Goal: Task Accomplishment & Management: Complete application form

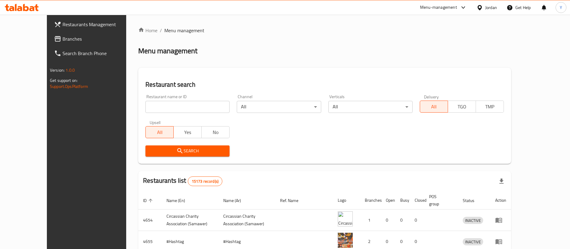
click at [63, 38] on span "Branches" at bounding box center [100, 38] width 75 height 7
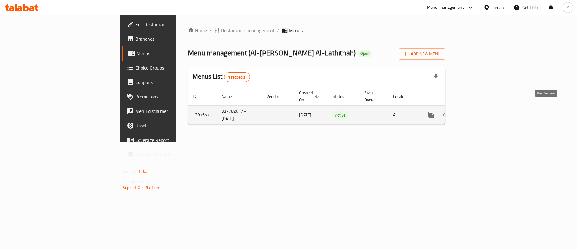
click at [478, 111] on icon "enhanced table" at bounding box center [474, 114] width 7 height 7
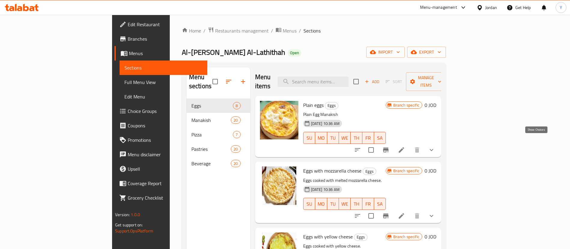
click at [435, 146] on icon "show more" at bounding box center [431, 149] width 7 height 7
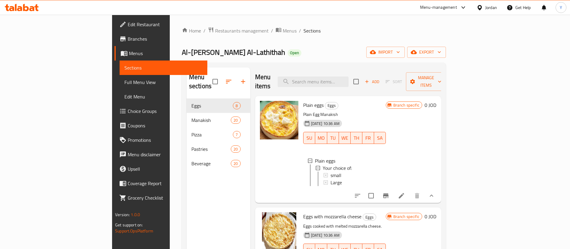
click at [435, 194] on icon "show more" at bounding box center [431, 195] width 7 height 7
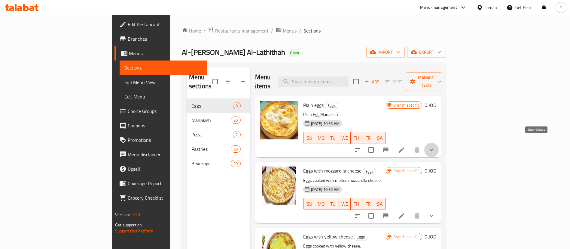
click at [435, 146] on icon "show more" at bounding box center [431, 149] width 7 height 7
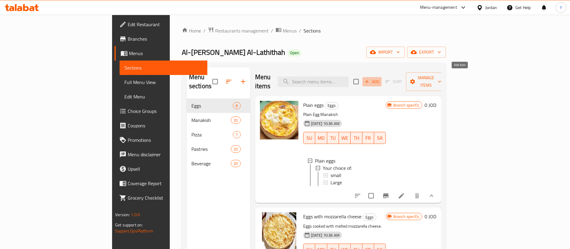
click at [380, 78] on span "Add" at bounding box center [372, 81] width 16 height 7
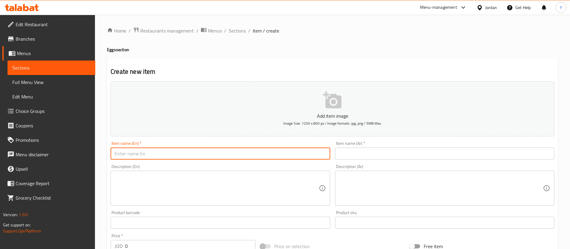
click at [189, 156] on input "text" at bounding box center [220, 153] width 219 height 12
paste input "Plain eggs"
type input "Plain eggs"
click at [380, 153] on input "text" at bounding box center [444, 153] width 219 height 12
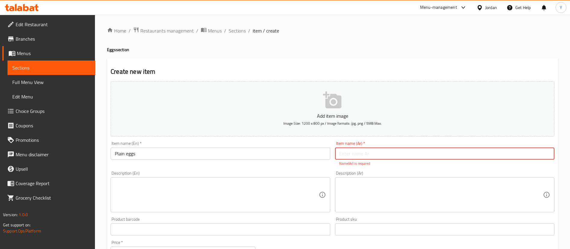
paste input "بيض سادة"
type input "بيض سادة"
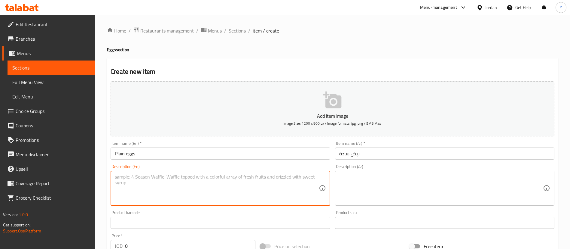
click at [192, 187] on textarea at bounding box center [217, 188] width 204 height 29
paste textarea "Plain Egg Manakish"
type textarea "Plain Egg Manakish"
click at [396, 187] on textarea at bounding box center [441, 188] width 204 height 29
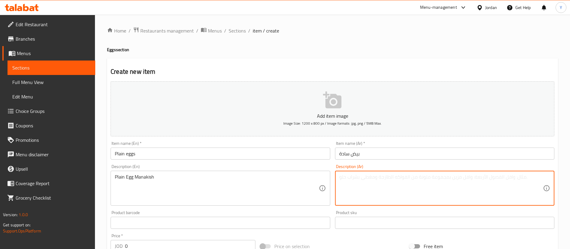
paste textarea "مناقيش البيض ساده"
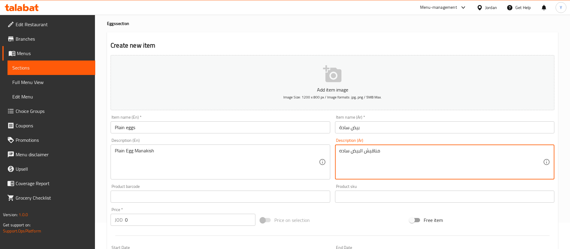
scroll to position [90, 0]
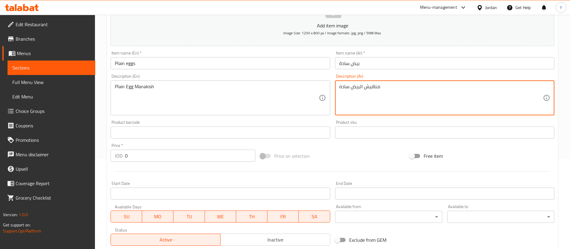
type textarea "مناقيش البيض ساده"
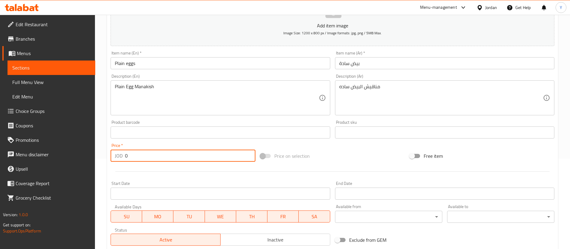
click at [138, 155] on input "0" at bounding box center [190, 155] width 130 height 12
type input "1.25"
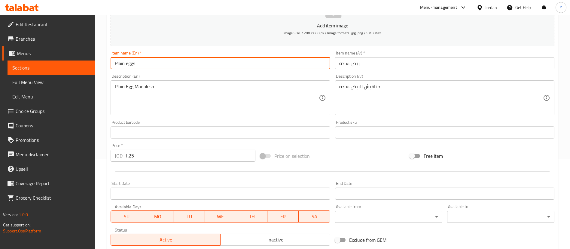
drag, startPoint x: 154, startPoint y: 60, endPoint x: 151, endPoint y: 61, distance: 4.3
click at [155, 60] on input "Plain eggs" at bounding box center [220, 63] width 219 height 12
type input "Plain eggs Large"
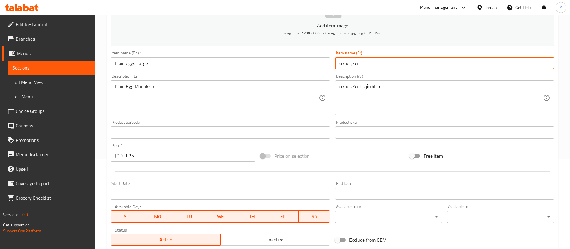
click at [384, 65] on input "بيض سادة" at bounding box center [444, 63] width 219 height 12
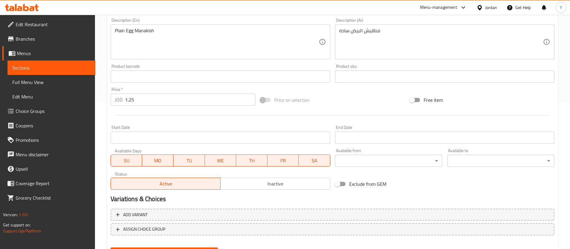
scroll to position [176, 0]
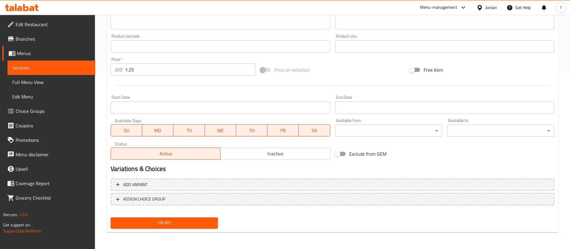
type input "بيض سادة كبير"
click at [195, 221] on span "Create" at bounding box center [164, 223] width 98 height 8
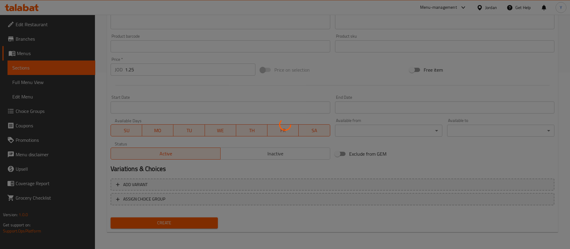
type input "0"
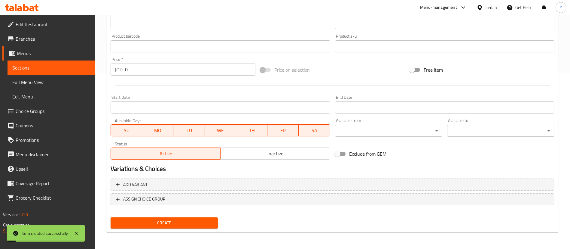
drag, startPoint x: 36, startPoint y: 65, endPoint x: 96, endPoint y: 78, distance: 61.4
click at [36, 66] on span "Sections" at bounding box center [51, 67] width 78 height 7
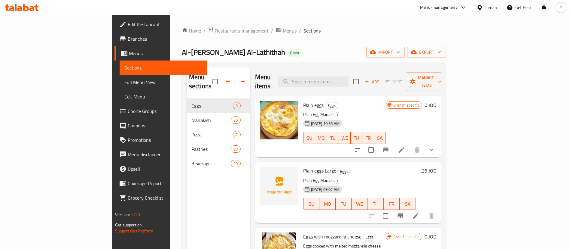
drag, startPoint x: 562, startPoint y: 114, endPoint x: 558, endPoint y: 115, distance: 4.1
click at [458, 114] on div "Home / Restaurants management / Menus / Sections Al-Fatera Al-Lathithah Open im…" at bounding box center [314, 174] width 288 height 318
click at [405, 146] on icon at bounding box center [401, 149] width 7 height 7
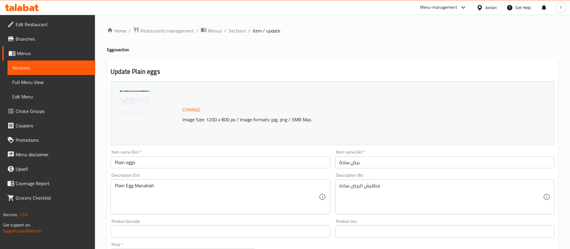
drag, startPoint x: 162, startPoint y: 159, endPoint x: 177, endPoint y: 162, distance: 15.3
click at [162, 159] on input "Plain eggs" at bounding box center [220, 162] width 219 height 12
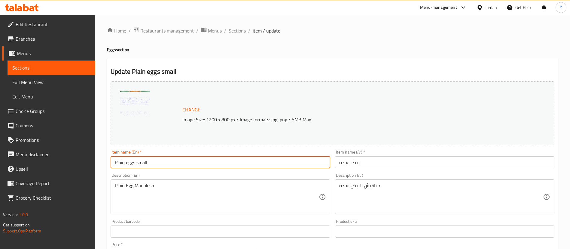
type input "Plain eggs small"
click at [388, 167] on input "بيض سادة" at bounding box center [444, 162] width 219 height 12
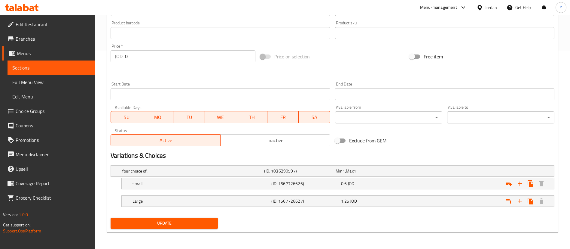
scroll to position [198, 0]
type input "بيض سادة صغير"
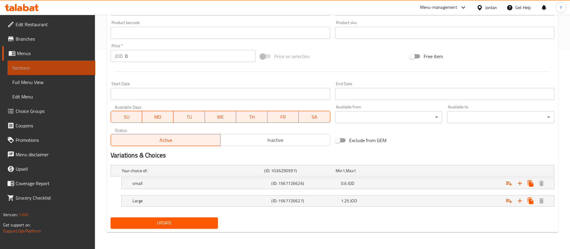
click at [79, 67] on span "Sections" at bounding box center [51, 67] width 78 height 7
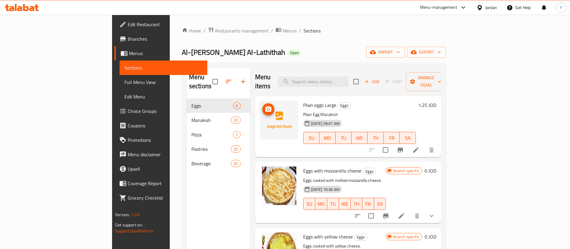
click at [262, 105] on span "upload picture" at bounding box center [268, 108] width 12 height 7
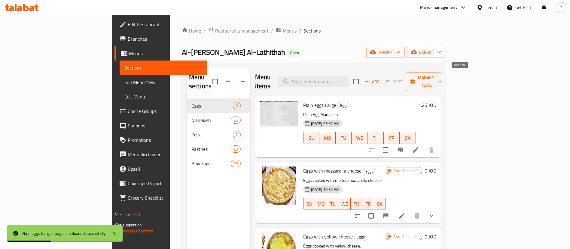
click at [370, 79] on icon "button" at bounding box center [366, 81] width 5 height 5
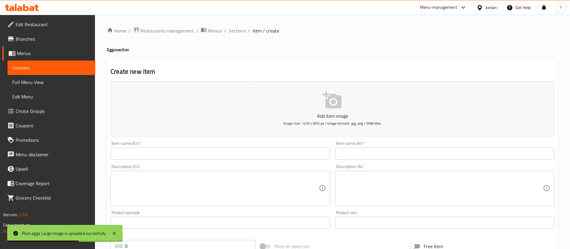
click at [148, 158] on input "text" at bounding box center [220, 153] width 219 height 12
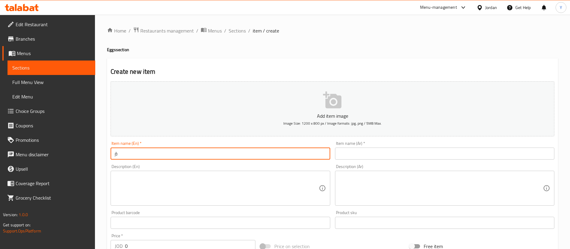
type input "ٍ"
type input "S"
type input "e"
paste input "Plain eggs"
type input "Plain eggs small"
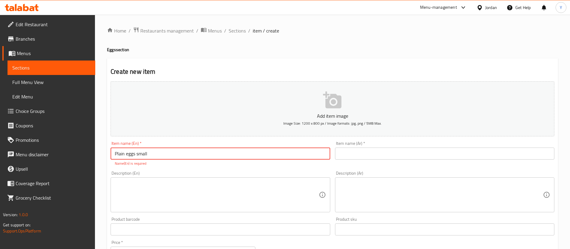
click at [396, 151] on input "text" at bounding box center [444, 153] width 219 height 12
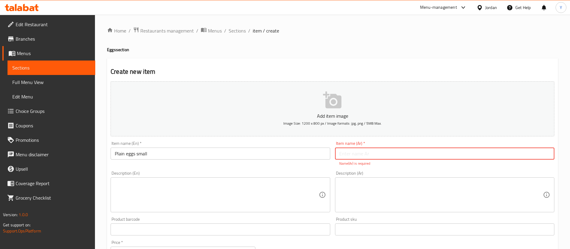
paste input "بيض سادة"
type input "بيض سادة صغير"
click at [168, 200] on textarea at bounding box center [217, 194] width 204 height 29
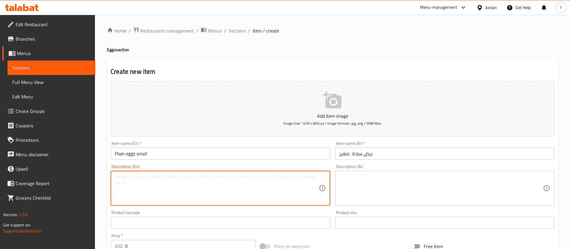
paste textarea "Plain Egg Manakish"
type textarea "Plain Egg Manakish"
click at [374, 187] on textarea at bounding box center [441, 188] width 204 height 29
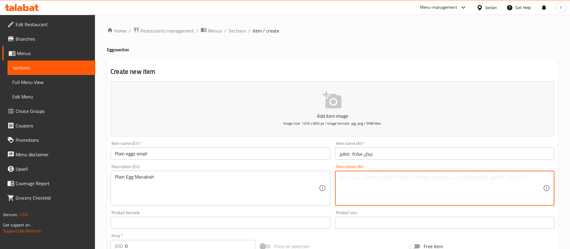
paste textarea "مناقيش البيض ساده"
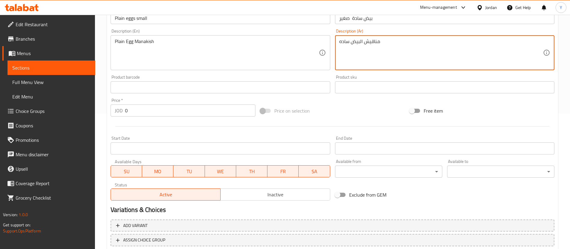
type textarea "مناقيش البيض ساده"
click at [131, 105] on input "0" at bounding box center [190, 110] width 130 height 12
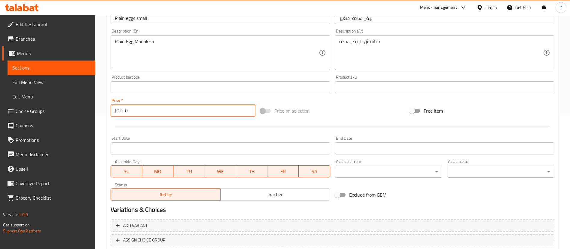
drag, startPoint x: 121, startPoint y: 112, endPoint x: 104, endPoint y: 111, distance: 17.5
click at [105, 111] on div "Home / Restaurants management / Menus / Sections / item / create Eggs section C…" at bounding box center [332, 84] width 475 height 410
click at [150, 107] on input "0" at bounding box center [190, 110] width 130 height 12
click at [151, 108] on input "0" at bounding box center [190, 110] width 130 height 12
click at [143, 112] on input "0" at bounding box center [190, 110] width 130 height 12
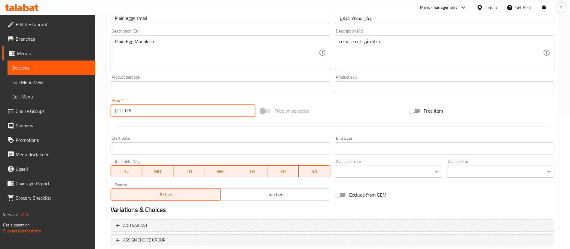
type input "0.6"
click at [153, 139] on div "Start Date Start Date" at bounding box center [220, 145] width 219 height 18
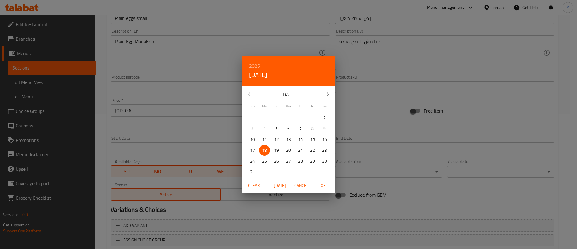
click at [171, 130] on div "2025 Mon, Aug 18 August 2025 Su Mo Tu We Th Fr Sa 27 28 29 30 31 1 2 3 4 5 6 7 …" at bounding box center [288, 124] width 577 height 249
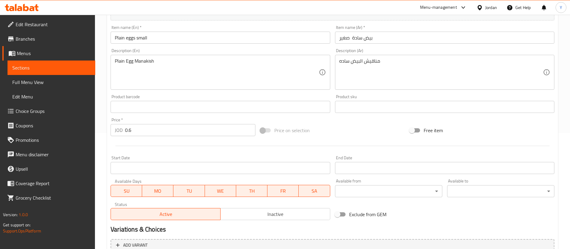
scroll to position [176, 0]
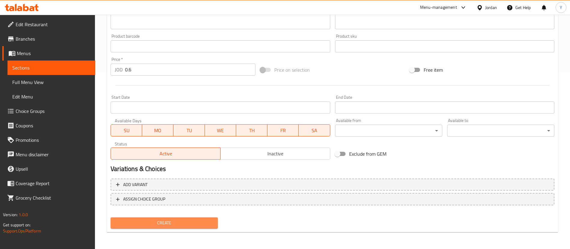
click at [157, 224] on span "Create" at bounding box center [164, 223] width 98 height 8
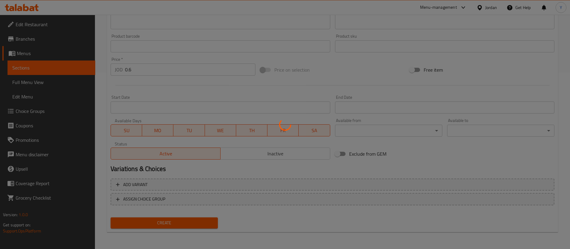
type input "0"
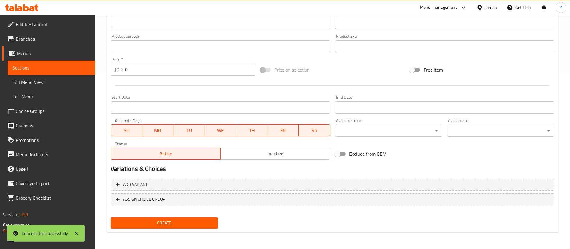
click at [73, 68] on span "Sections" at bounding box center [51, 67] width 78 height 7
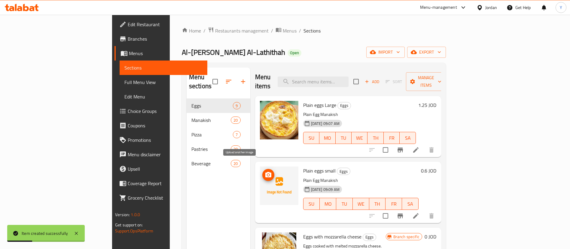
click at [265, 171] on icon "upload picture" at bounding box center [268, 174] width 7 height 7
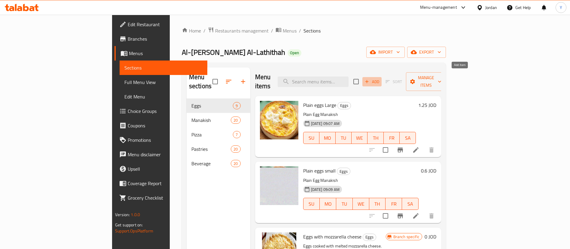
click at [370, 79] on icon "button" at bounding box center [366, 81] width 5 height 5
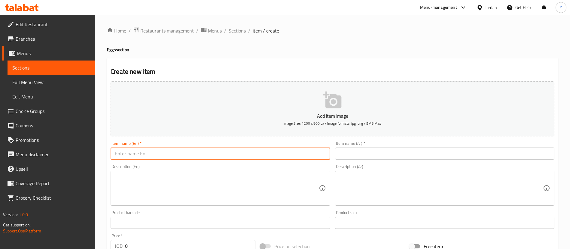
click at [174, 153] on input "text" at bounding box center [220, 153] width 219 height 12
paste input "Eggs with mozzarella cheese"
type input "Eggs with mozzarella cheese Small"
click at [398, 153] on input "text" at bounding box center [444, 153] width 219 height 12
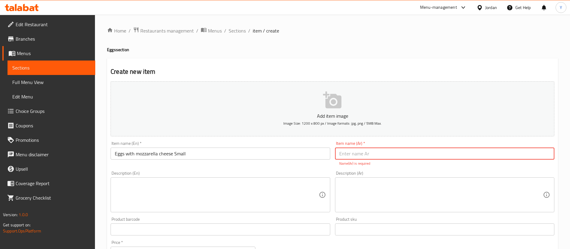
paste input "بيض مع جبنة موزريلا"
type input "بيض مع جبنة موزريلا صغير"
drag, startPoint x: 229, startPoint y: 185, endPoint x: 224, endPoint y: 181, distance: 6.3
click at [229, 185] on textarea at bounding box center [217, 194] width 204 height 29
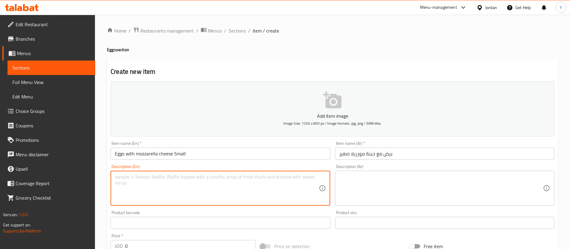
paste textarea "Eggs cooked with melted mozzarella cheese."
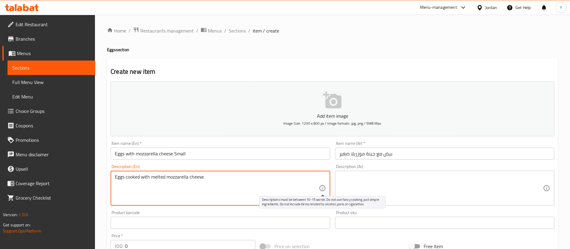
type textarea "Eggs cooked with melted mozzarella cheese."
click at [368, 178] on textarea at bounding box center [441, 188] width 204 height 29
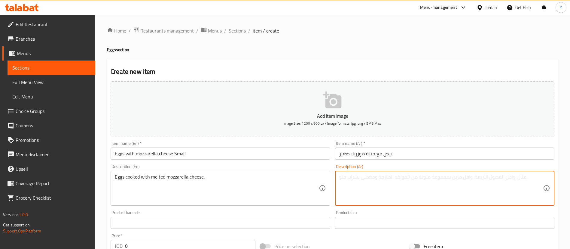
paste textarea "بيض مطهو مع جبنة الموزريلا الذائبة."
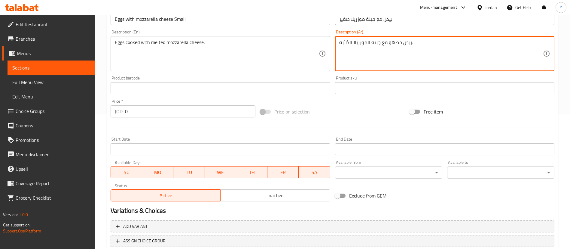
scroll to position [135, 0]
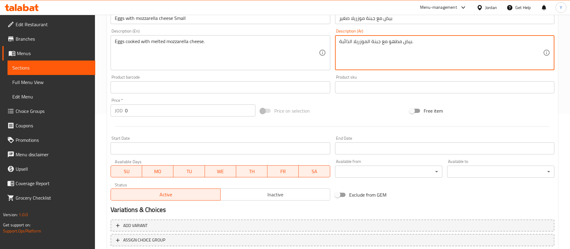
type textarea "بيض مطهو مع جبنة الموزريلا الذائبة."
click at [127, 104] on input "0" at bounding box center [190, 110] width 130 height 12
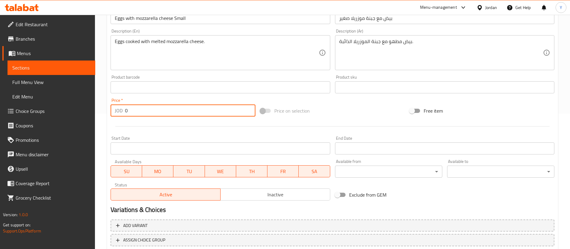
drag, startPoint x: 132, startPoint y: 111, endPoint x: 86, endPoint y: 112, distance: 45.7
click at [86, 112] on div "Edit Restaurant Branches Menus Sections Full Menu View Edit Menu Choice Groups …" at bounding box center [285, 84] width 570 height 410
type input "0"
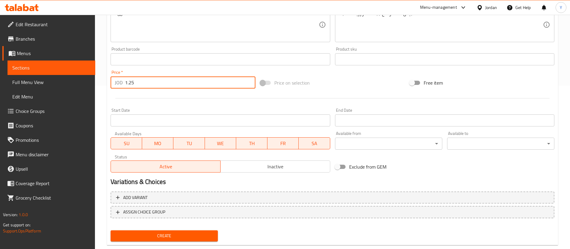
scroll to position [176, 0]
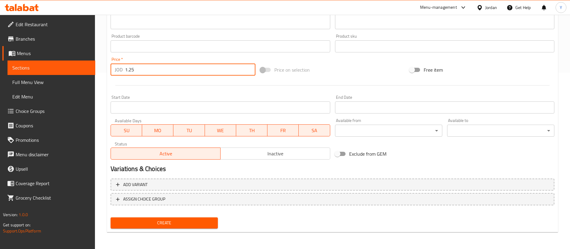
type input "1.25"
click at [176, 226] on span "Create" at bounding box center [164, 223] width 98 height 8
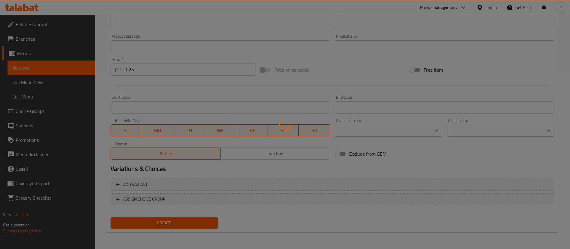
type input "0"
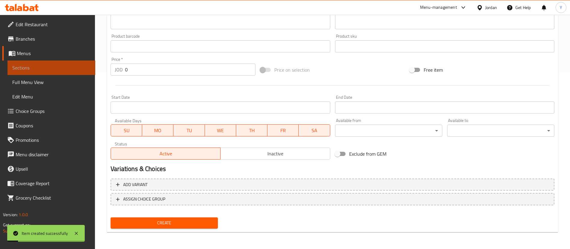
click at [84, 70] on span "Sections" at bounding box center [51, 67] width 78 height 7
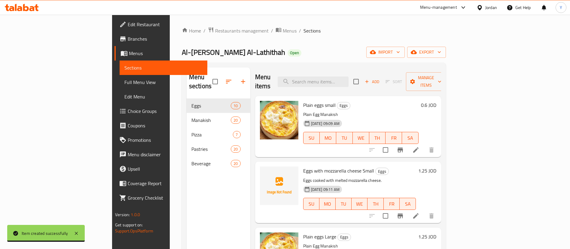
click at [290, 53] on div "Al-Fatera Al-Lathithah Open import export" at bounding box center [314, 52] width 264 height 11
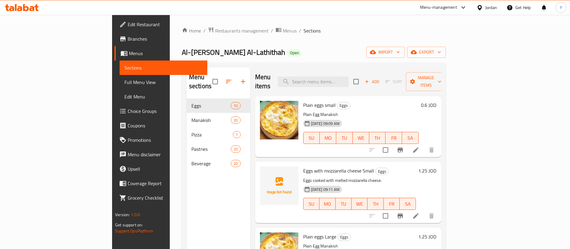
click at [380, 78] on span "Add" at bounding box center [372, 81] width 16 height 7
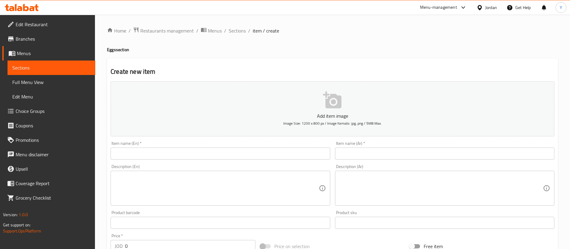
drag, startPoint x: 164, startPoint y: 151, endPoint x: 158, endPoint y: 148, distance: 6.3
click at [163, 151] on input "text" at bounding box center [220, 153] width 219 height 12
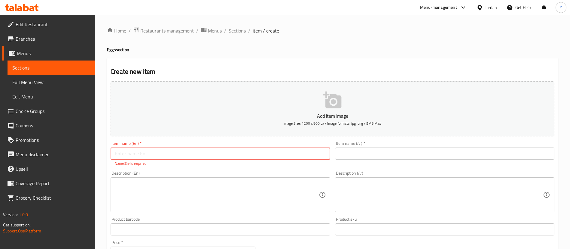
paste input "Eggs with mozzarella cheese"
click at [366, 149] on input "text" at bounding box center [444, 153] width 219 height 12
click at [229, 148] on input "Eggs with mozzarella cheese" at bounding box center [220, 153] width 219 height 12
type input "Eggs with mozzarella cheese Large"
click at [363, 148] on input "text" at bounding box center [444, 153] width 219 height 12
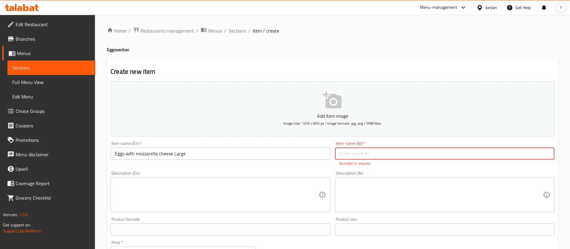
paste input "بيض مع جبنة موزريلا"
type input "بيض مع جبنة موزريلا كبير"
click at [294, 168] on div "Description (En) Description (En)" at bounding box center [220, 191] width 224 height 46
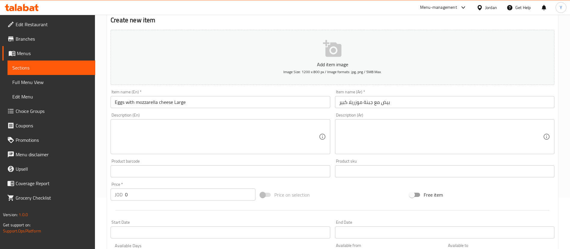
scroll to position [90, 0]
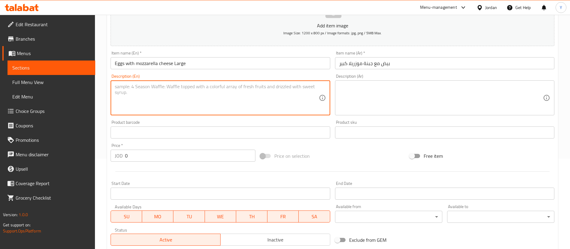
click at [181, 100] on textarea at bounding box center [217, 98] width 204 height 29
paste textarea "Eggs cooked with melted mozzarella cheese."
type textarea "Eggs cooked with melted mozzarella cheese."
click at [386, 96] on textarea at bounding box center [441, 98] width 204 height 29
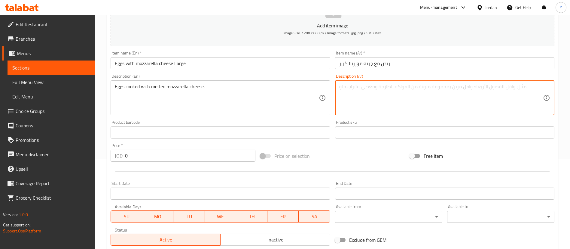
paste textarea "بيض مطهو مع جبنة الموزريلا الذائبة."
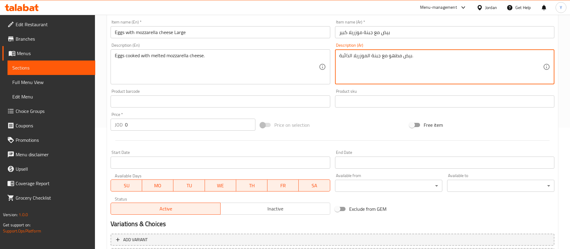
scroll to position [135, 0]
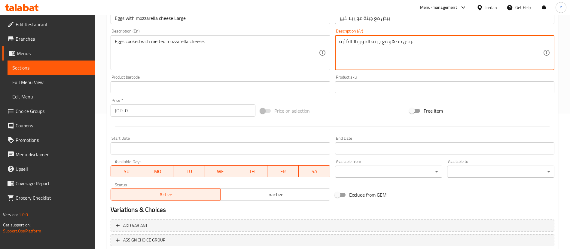
type textarea "بيض مطهو مع جبنة الموزريلا الذائبة."
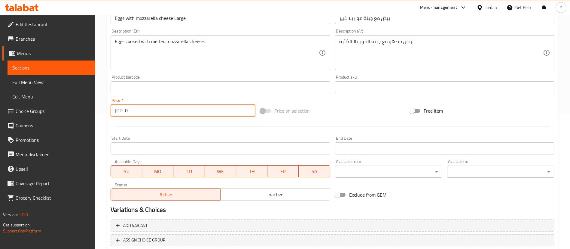
drag, startPoint x: 139, startPoint y: 113, endPoint x: 92, endPoint y: 110, distance: 46.7
click at [92, 110] on div "Edit Restaurant Branches Menus Sections Full Menu View Edit Menu Choice Groups …" at bounding box center [285, 84] width 570 height 410
drag, startPoint x: 146, startPoint y: 113, endPoint x: 74, endPoint y: 115, distance: 71.5
click at [66, 112] on div "Edit Restaurant Branches Menus Sections Full Menu View Edit Menu Choice Groups …" at bounding box center [285, 84] width 570 height 410
paste input ".25"
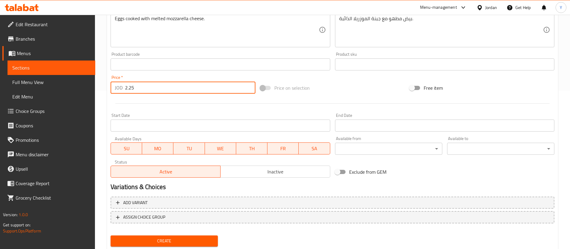
scroll to position [176, 0]
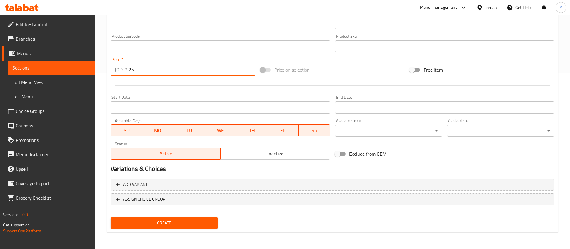
type input "2.25"
click at [166, 225] on span "Create" at bounding box center [164, 223] width 98 height 8
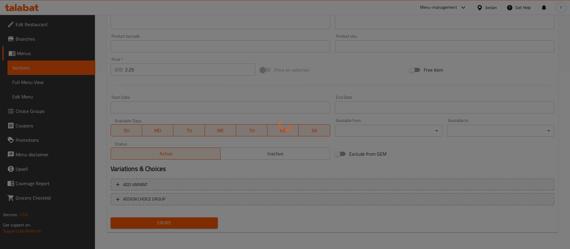
type input "0"
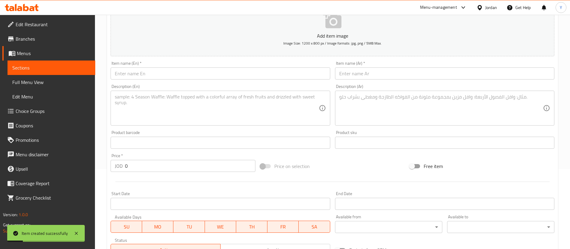
scroll to position [41, 0]
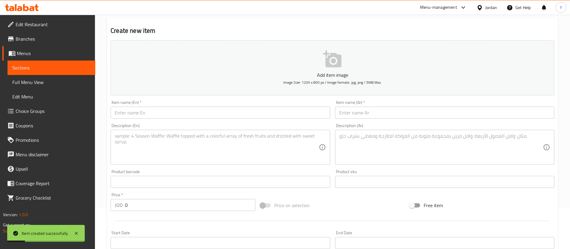
click at [71, 65] on span "Sections" at bounding box center [51, 67] width 78 height 7
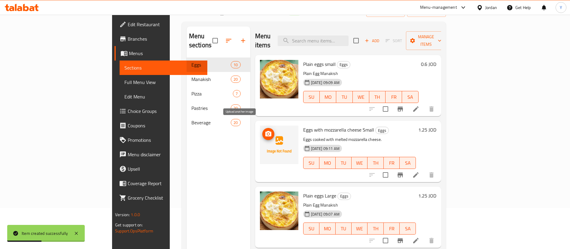
click at [262, 130] on span "upload picture" at bounding box center [268, 133] width 12 height 7
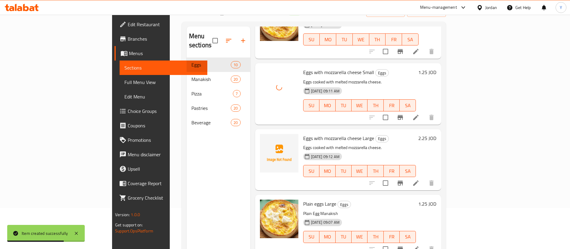
scroll to position [90, 0]
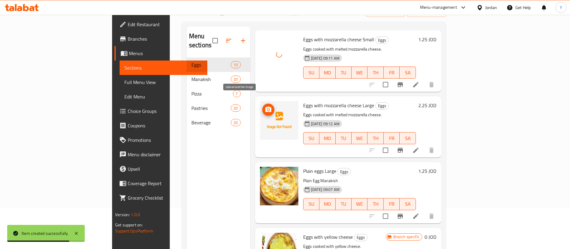
click at [265, 106] on icon "upload picture" at bounding box center [268, 109] width 7 height 7
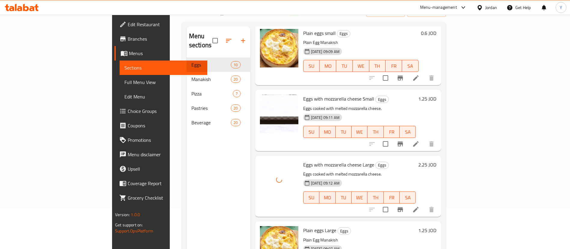
scroll to position [45, 0]
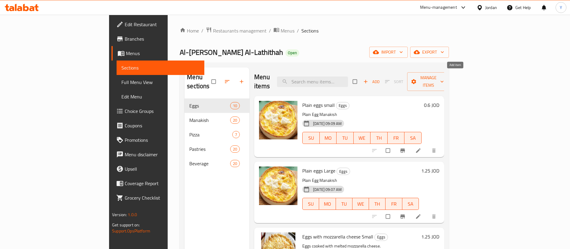
click at [380, 78] on span "Add" at bounding box center [371, 81] width 16 height 7
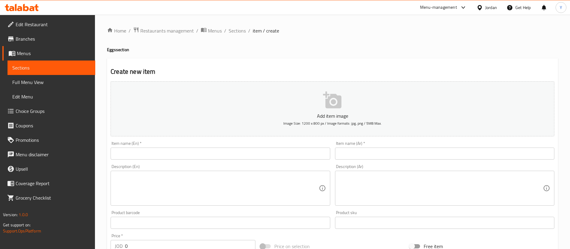
click at [150, 160] on div "Item name (En)   * Item name (En) *" at bounding box center [220, 150] width 224 height 23
click at [163, 154] on input "text" at bounding box center [220, 153] width 219 height 12
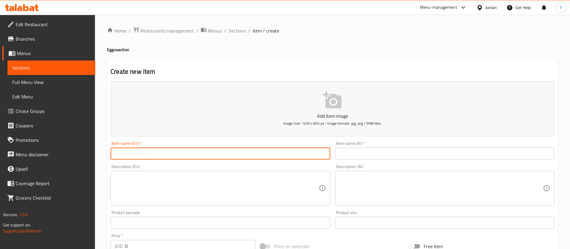
paste input "Eggs with yellow cheese"
type input "Eggs with yellow cheese Small"
click at [379, 153] on input "text" at bounding box center [444, 153] width 219 height 12
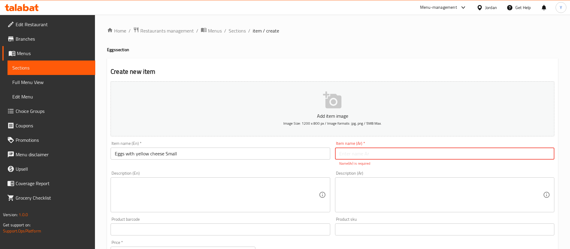
paste input "بيض مع جبنة صفراء"
type input "بيض مع جبنة صفراء صغير"
drag, startPoint x: 190, startPoint y: 192, endPoint x: 153, endPoint y: 127, distance: 75.2
click at [190, 192] on textarea at bounding box center [217, 194] width 204 height 29
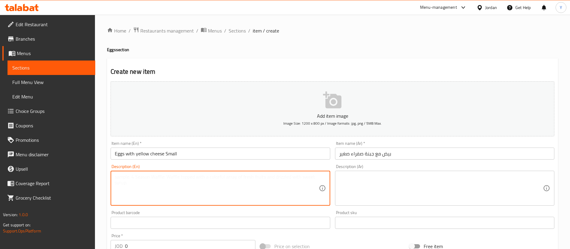
paste textarea "Eggs cooked with yellow cheese."
type textarea "Eggs cooked with yellow cheese."
drag, startPoint x: 366, startPoint y: 190, endPoint x: 355, endPoint y: 185, distance: 12.0
click at [366, 190] on textarea at bounding box center [441, 188] width 204 height 29
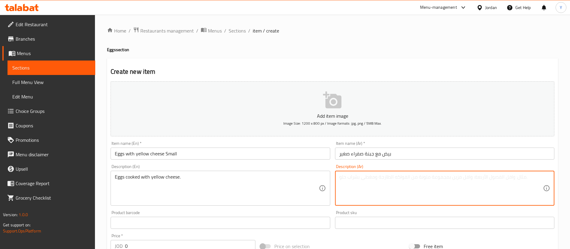
paste textarea "بيض مطهو مع جبنة صفراء."
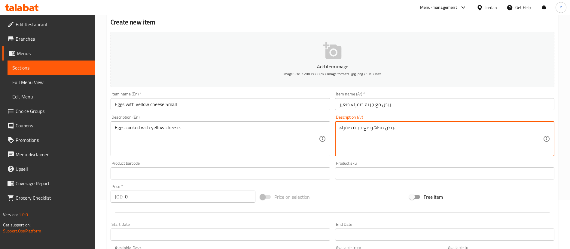
scroll to position [90, 0]
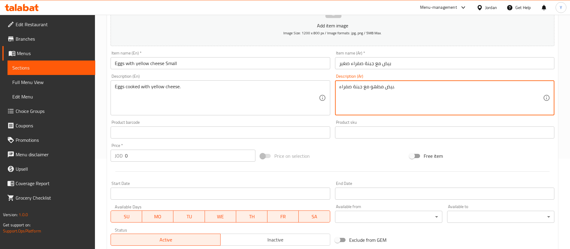
type textarea "بيض مطهو مع جبنة صفراء."
click at [142, 162] on div "Price   * JOD 0 Price *" at bounding box center [183, 152] width 150 height 23
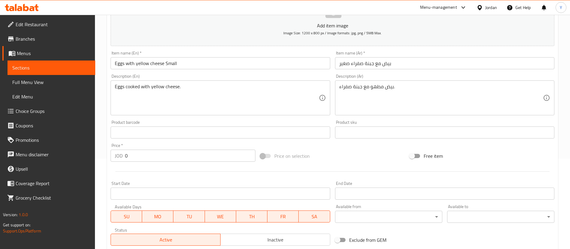
click at [145, 154] on input "0" at bounding box center [190, 155] width 130 height 12
paste input "1.25"
drag, startPoint x: 140, startPoint y: 158, endPoint x: 85, endPoint y: 169, distance: 56.6
click at [65, 162] on div "Edit Restaurant Branches Menus Sections Full Menu View Edit Menu Choice Groups …" at bounding box center [285, 130] width 570 height 410
paste input "number"
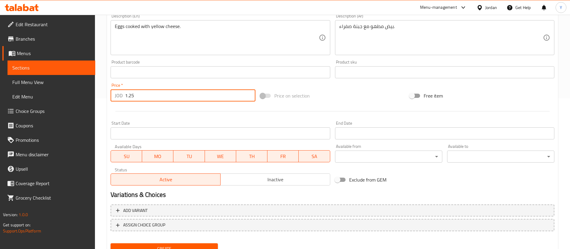
scroll to position [176, 0]
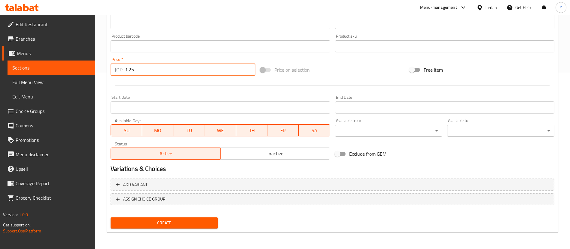
type input "1.25"
click at [169, 222] on span "Create" at bounding box center [164, 223] width 98 height 8
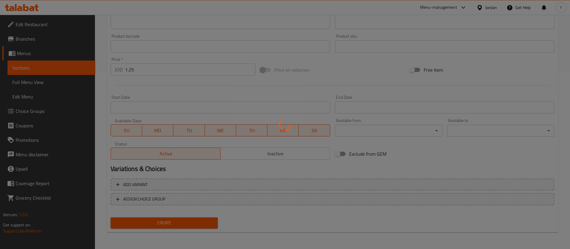
type input "0"
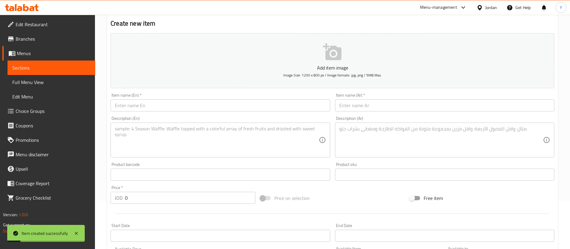
scroll to position [0, 0]
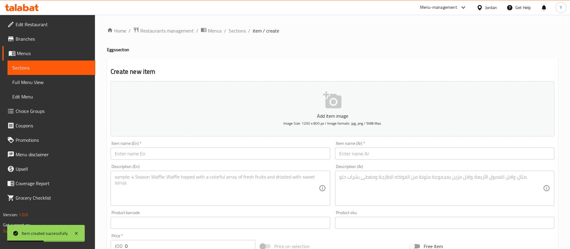
click at [173, 152] on input "text" at bounding box center [220, 153] width 219 height 12
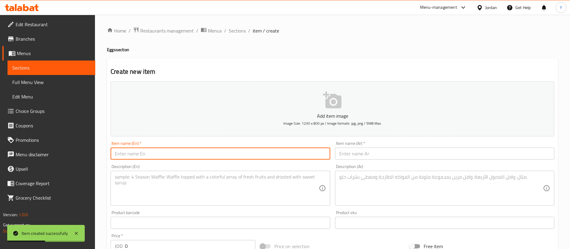
paste input "Eggs with yellow cheese"
click at [197, 154] on input "Eggs with yellow cheese Large" at bounding box center [220, 153] width 219 height 12
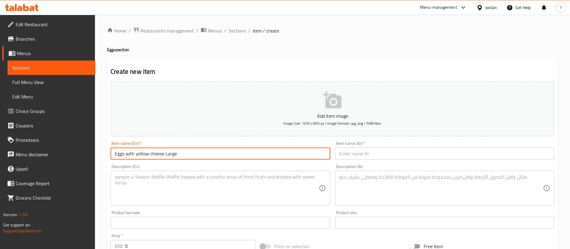
type input "Eggs with yellow cheese Large"
drag, startPoint x: 382, startPoint y: 151, endPoint x: 367, endPoint y: 154, distance: 15.2
click at [381, 151] on input "text" at bounding box center [444, 153] width 219 height 12
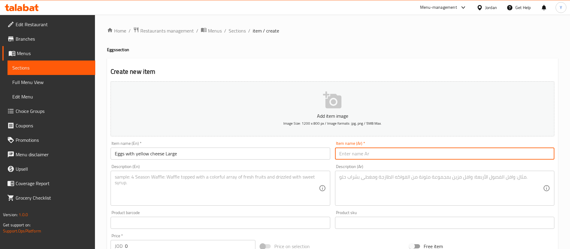
paste input "بيض مع جبنة صفراء"
type input "بيض مع جبنة صفراء كبير"
click at [228, 184] on textarea at bounding box center [217, 188] width 204 height 29
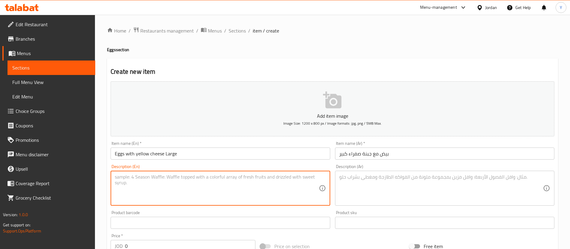
paste textarea "Eggs cooked with yellow cheese."
type textarea "Eggs cooked with yellow cheese."
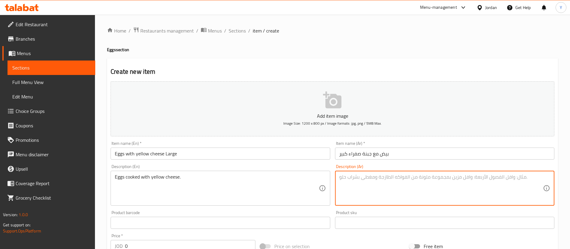
drag, startPoint x: 381, startPoint y: 197, endPoint x: 350, endPoint y: 195, distance: 31.9
click at [381, 197] on textarea at bounding box center [441, 188] width 204 height 29
paste textarea "بيض مطهو مع جبنة صفراء."
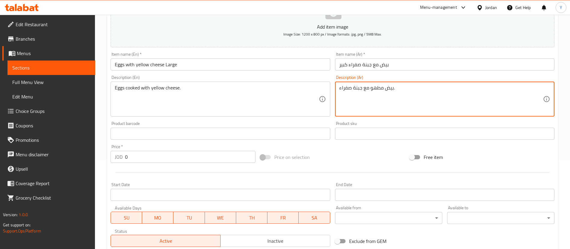
scroll to position [90, 0]
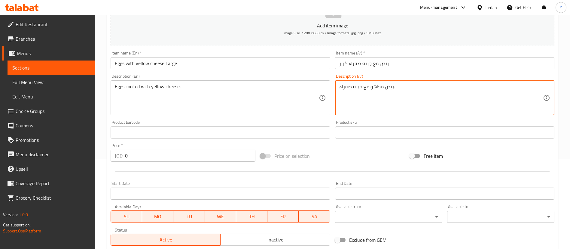
type textarea "بيض مطهو مع جبنة صفراء."
drag, startPoint x: 144, startPoint y: 152, endPoint x: 92, endPoint y: 154, distance: 52.3
click at [92, 154] on div "Edit Restaurant Branches Menus Sections Full Menu View Edit Menu Choice Groups …" at bounding box center [285, 130] width 570 height 410
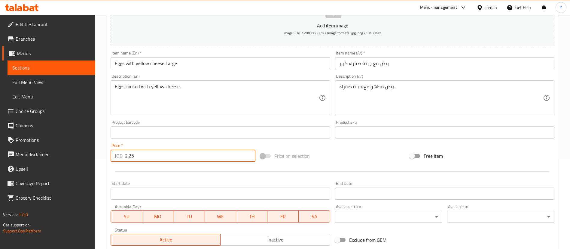
click at [191, 161] on input "2.25" at bounding box center [190, 155] width 130 height 12
type input "2.25"
click at [190, 175] on div at bounding box center [332, 171] width 449 height 15
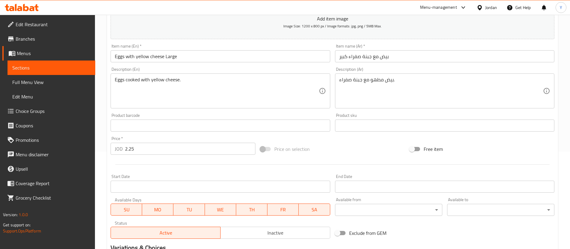
scroll to position [176, 0]
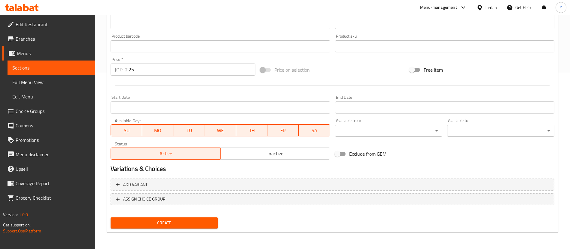
click at [171, 217] on button "Create" at bounding box center [164, 222] width 107 height 11
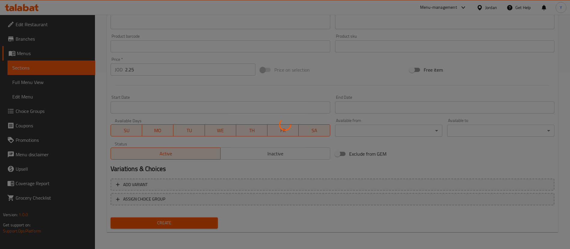
type input "0"
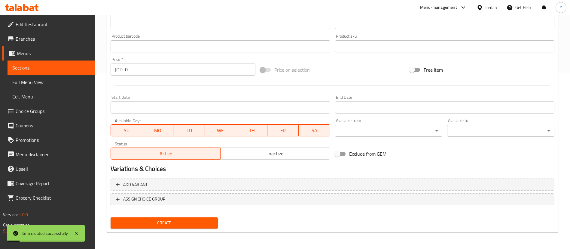
click at [70, 68] on span "Sections" at bounding box center [51, 67] width 78 height 7
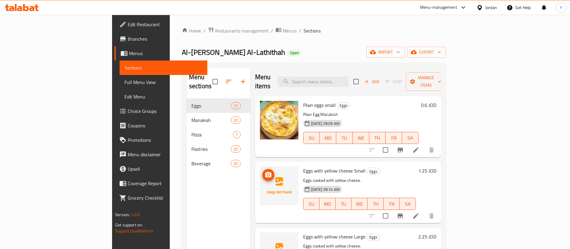
click at [265, 172] on icon "upload picture" at bounding box center [268, 174] width 6 height 5
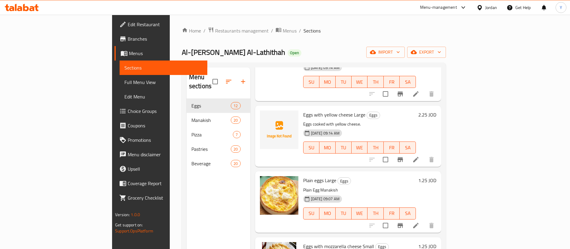
scroll to position [135, 0]
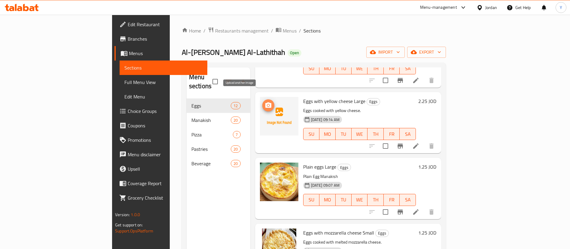
click at [262, 102] on span "upload picture" at bounding box center [268, 105] width 12 height 7
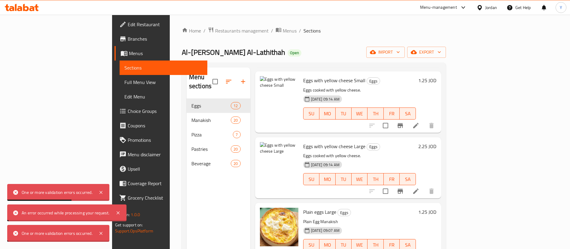
scroll to position [45, 0]
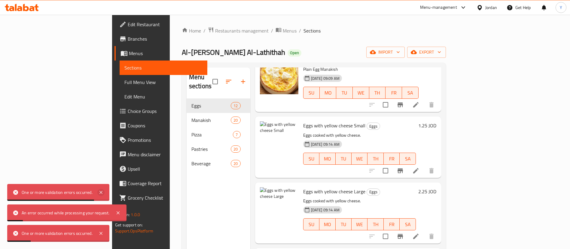
click at [98, 190] on icon at bounding box center [100, 191] width 7 height 7
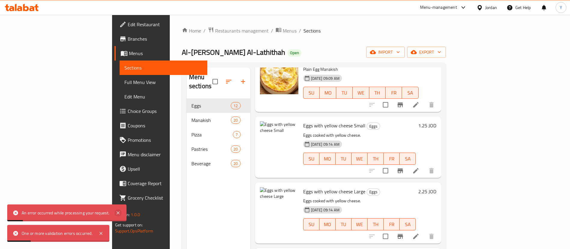
click at [118, 212] on icon at bounding box center [118, 212] width 3 height 3
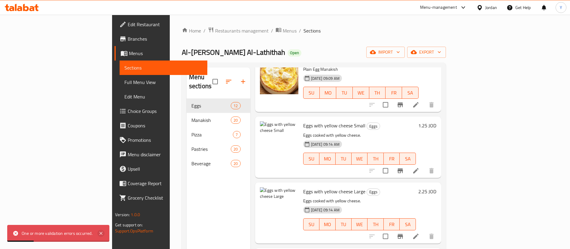
click at [100, 233] on icon at bounding box center [100, 232] width 7 height 7
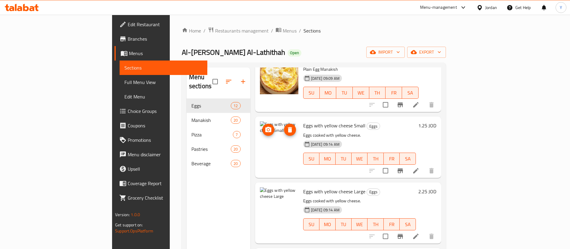
click at [284, 124] on button "delete image" at bounding box center [290, 130] width 12 height 12
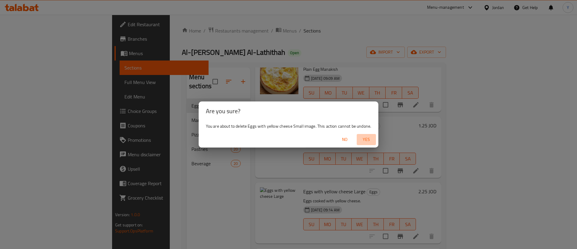
click at [368, 139] on span "Yes" at bounding box center [366, 140] width 14 height 8
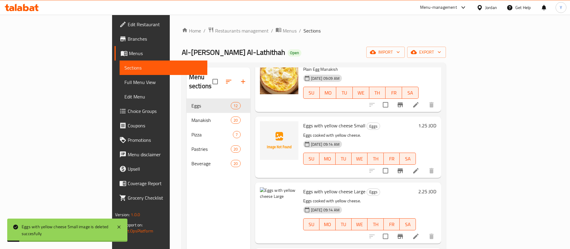
click at [265, 187] on img at bounding box center [279, 206] width 38 height 38
click at [286, 192] on icon "delete image" at bounding box center [289, 195] width 7 height 7
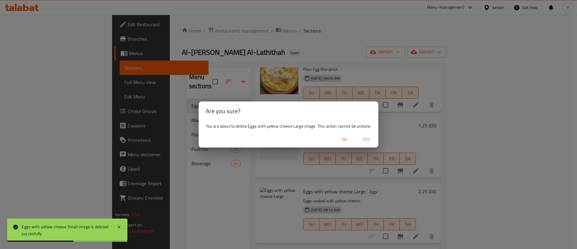
click at [366, 139] on span "Yes" at bounding box center [366, 140] width 14 height 8
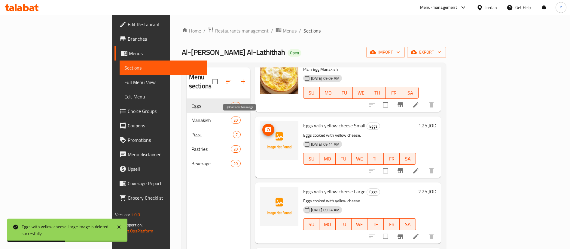
click at [265, 126] on icon "upload picture" at bounding box center [268, 129] width 7 height 7
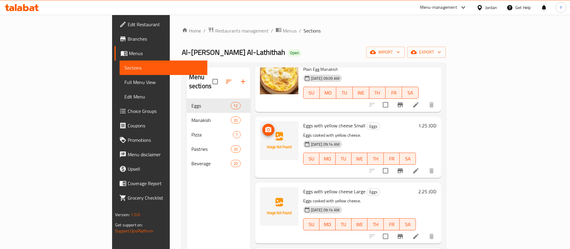
click at [265, 126] on icon "upload picture" at bounding box center [268, 129] width 7 height 7
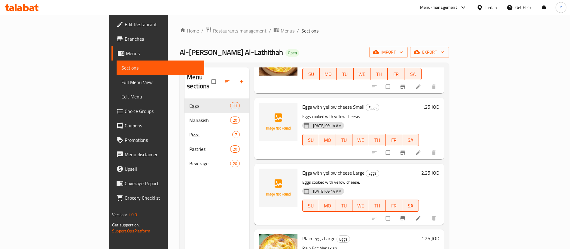
scroll to position [45, 0]
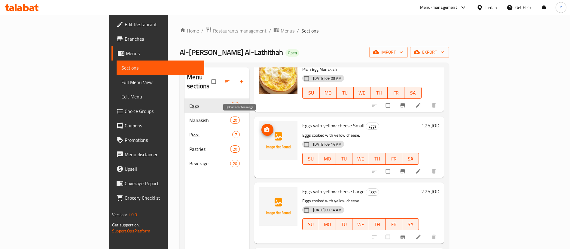
click at [259, 127] on img at bounding box center [278, 140] width 38 height 38
click at [264, 127] on icon "upload picture" at bounding box center [266, 129] width 5 height 5
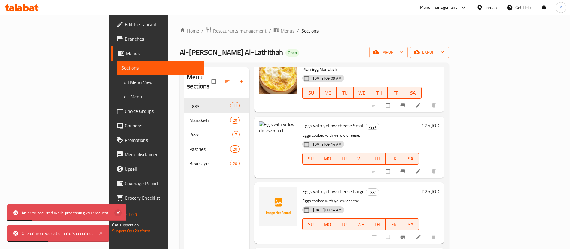
click at [121, 210] on icon at bounding box center [117, 212] width 7 height 7
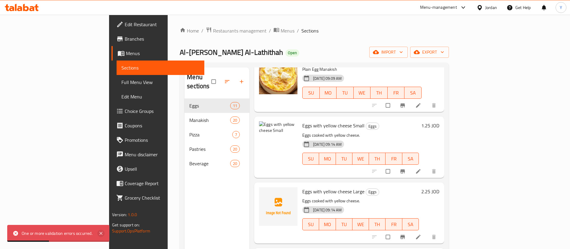
click at [101, 234] on icon at bounding box center [100, 232] width 7 height 7
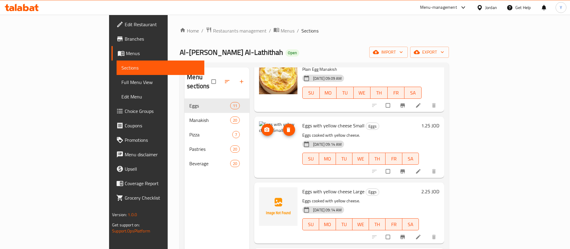
click at [285, 127] on icon "delete image" at bounding box center [288, 130] width 6 height 6
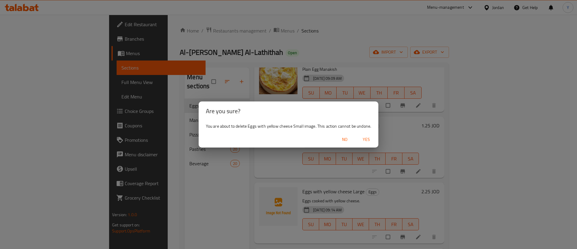
click at [365, 141] on span "Yes" at bounding box center [366, 140] width 14 height 8
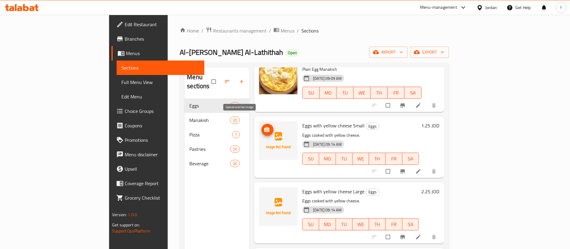
click at [264, 127] on icon "upload picture" at bounding box center [267, 130] width 6 height 6
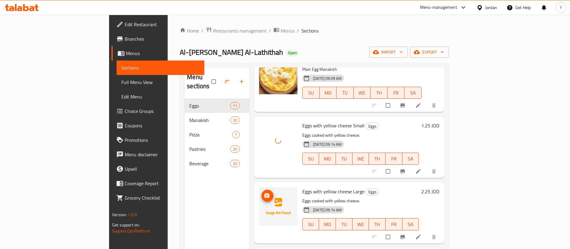
click at [266, 194] on circle "upload picture" at bounding box center [267, 195] width 2 height 2
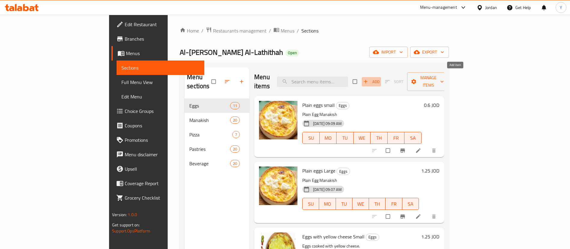
click at [380, 78] on span "Add" at bounding box center [371, 81] width 16 height 7
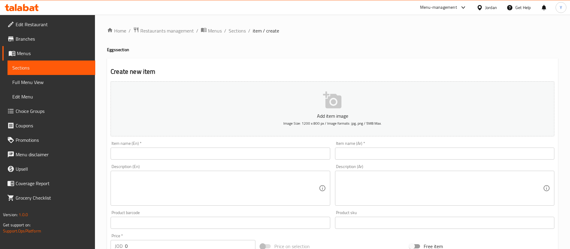
click at [200, 154] on input "text" at bounding box center [220, 153] width 219 height 12
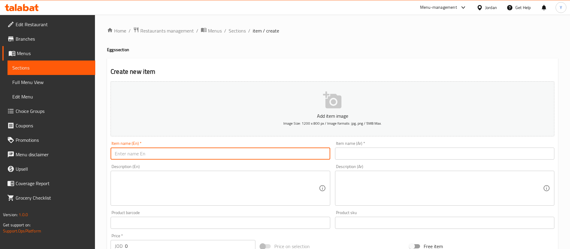
paste input "Eggs with cheddar cheese"
type input "Eggs with cheddar cheese"
drag, startPoint x: 384, startPoint y: 152, endPoint x: 318, endPoint y: 145, distance: 67.1
click at [384, 152] on input "text" at bounding box center [444, 153] width 219 height 12
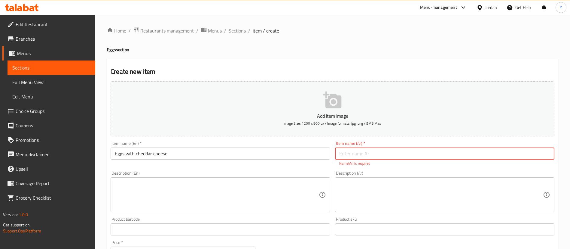
paste input "بيض مع جبنة شيدر"
type input "بيض مع جبنة شيدر"
click at [169, 195] on textarea at bounding box center [217, 194] width 204 height 29
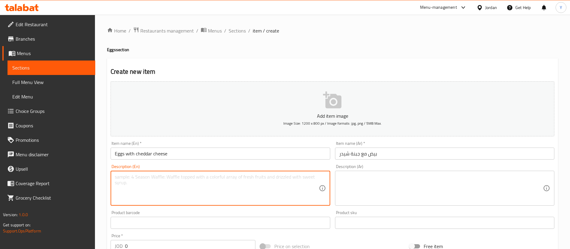
paste textarea "Eggs cooked with cheddar cheese."
type textarea "Eggs cooked with cheddar cheese."
click at [374, 179] on textarea at bounding box center [441, 188] width 204 height 29
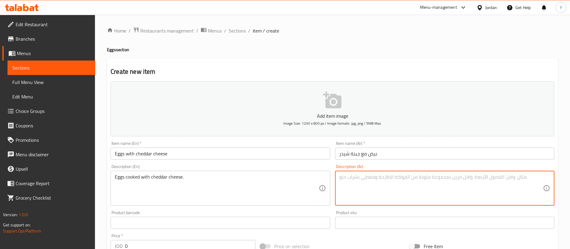
paste textarea "بيض مطهو مع جبنة شيدر."
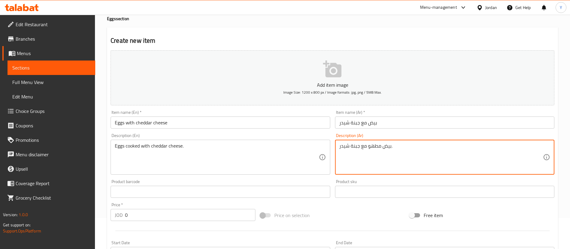
scroll to position [45, 0]
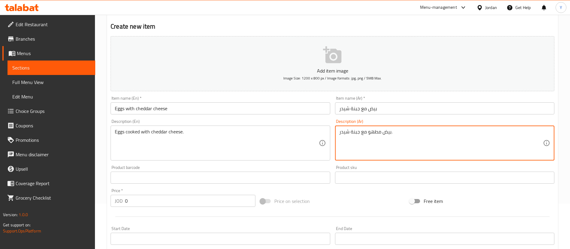
type textarea "بيض مطهو مع جبنة شيدر."
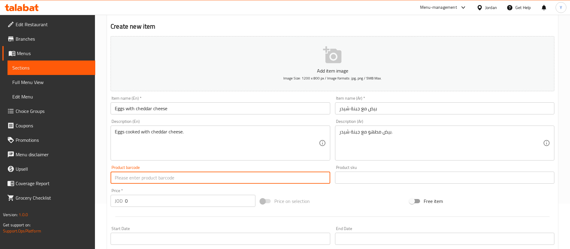
click at [160, 178] on input "text" at bounding box center [220, 177] width 219 height 12
click at [149, 200] on input "0" at bounding box center [190, 200] width 130 height 12
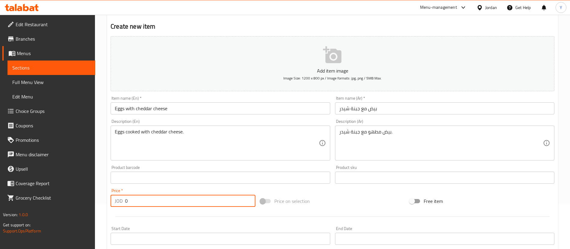
click at [196, 111] on input "Eggs with cheddar cheese" at bounding box center [220, 108] width 219 height 12
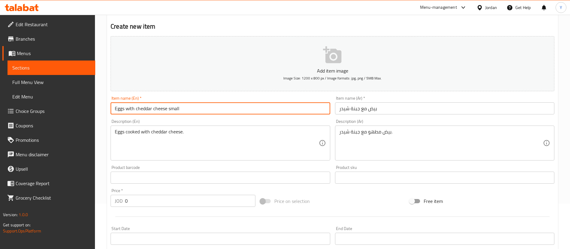
type input "Eggs with cheddar cheese small"
click at [412, 108] on input "بيض مع جبنة شيدر" at bounding box center [444, 108] width 219 height 12
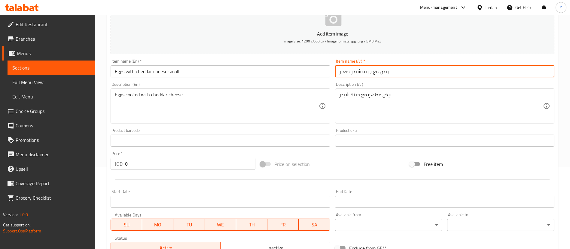
scroll to position [135, 0]
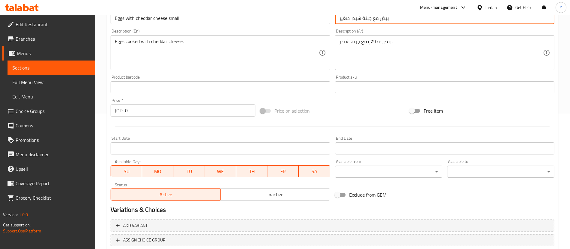
type input "بيض مع جبنة شيدر صغير"
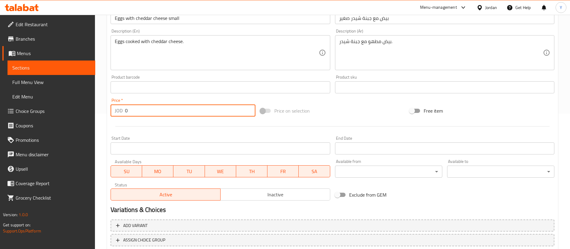
drag, startPoint x: 132, startPoint y: 107, endPoint x: 81, endPoint y: 109, distance: 50.8
click at [86, 109] on div "Edit Restaurant Branches Menus Sections Full Menu View Edit Menu Choice Groups …" at bounding box center [285, 84] width 570 height 410
click at [133, 116] on input "0" at bounding box center [190, 110] width 130 height 12
type input "1.25"
click at [159, 129] on div at bounding box center [332, 126] width 449 height 15
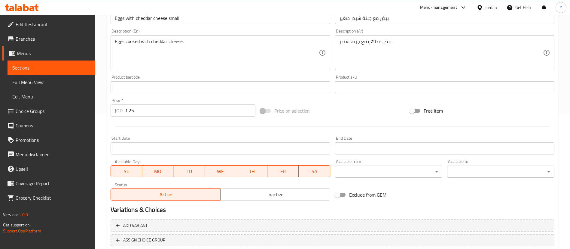
scroll to position [176, 0]
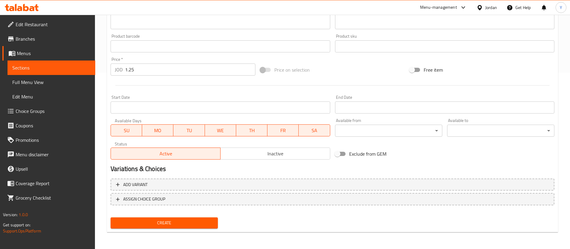
click at [161, 227] on button "Create" at bounding box center [164, 222] width 107 height 11
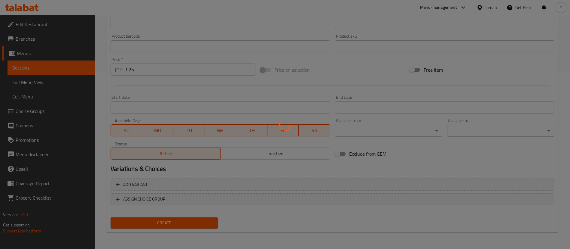
type input "0"
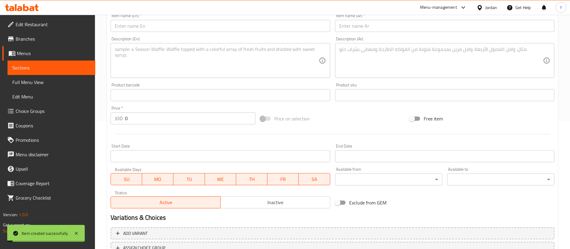
scroll to position [41, 0]
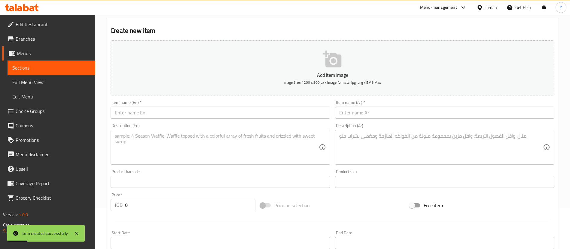
click at [181, 103] on div "Item name (En)   * Item name (En) *" at bounding box center [220, 109] width 219 height 18
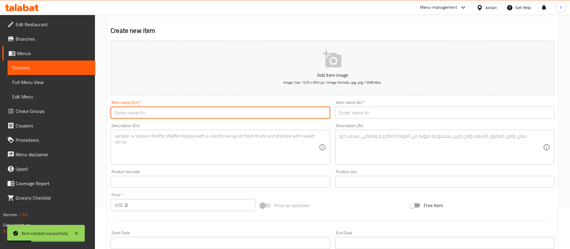
click at [181, 108] on input "text" at bounding box center [220, 112] width 219 height 12
paste input "Eggs with cheddar cheese"
type input "Eggs with cheddar cheese Large"
click at [365, 111] on input "text" at bounding box center [444, 112] width 219 height 12
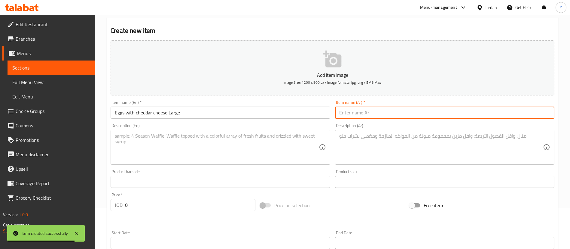
paste input "بيض مع جبنة شيدر"
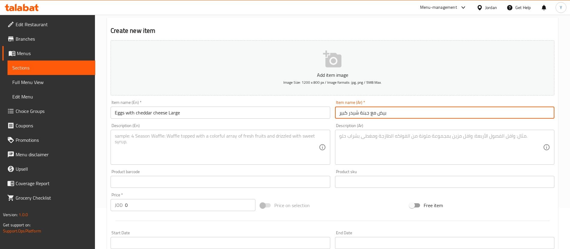
type input "بيض مع جبنة شيدر كبير"
click at [239, 142] on textarea at bounding box center [217, 147] width 204 height 29
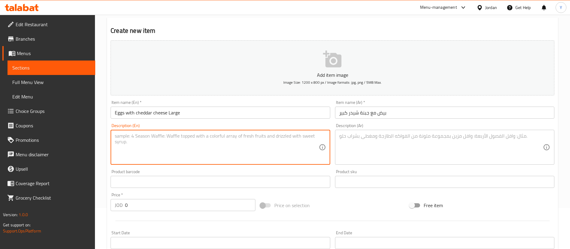
paste textarea "Eggs cooked with cheddar cheese."
type textarea "Eggs cooked with cheddar cheese."
click at [368, 136] on textarea at bounding box center [441, 147] width 204 height 29
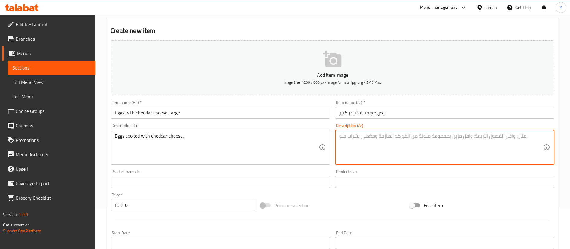
paste textarea "بيض مطهو مع جبنة شيدر."
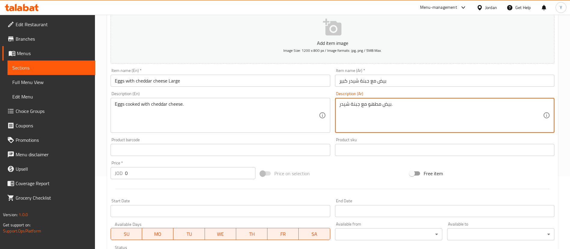
scroll to position [86, 0]
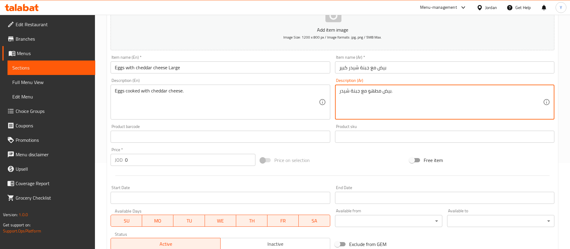
type textarea "بيض مطهو مع جبنة شيدر."
drag, startPoint x: 138, startPoint y: 160, endPoint x: 68, endPoint y: 147, distance: 71.9
click at [113, 155] on div "JOD 0 Price *" at bounding box center [183, 160] width 145 height 12
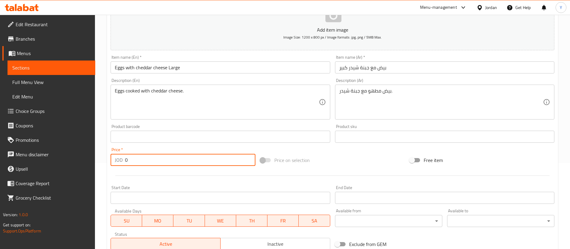
paste input "2.25"
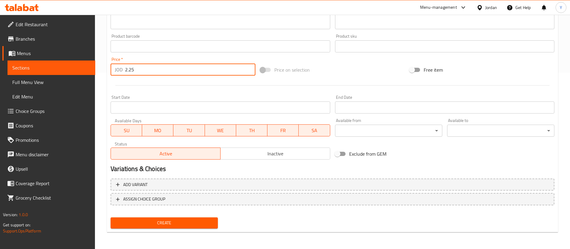
type input "2.25"
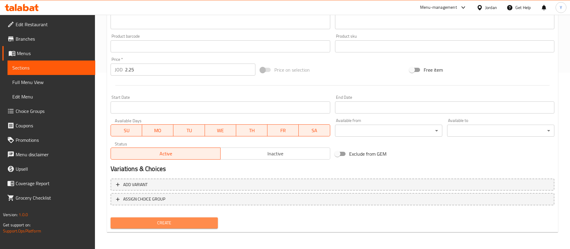
click at [174, 224] on span "Create" at bounding box center [164, 223] width 98 height 8
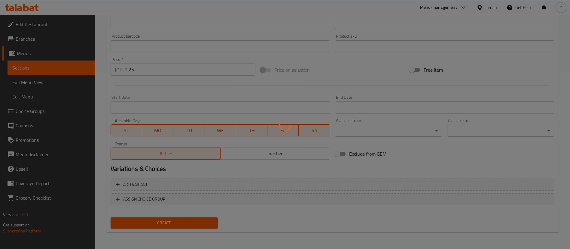
type input "0"
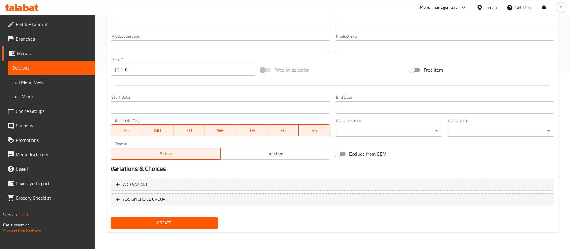
drag, startPoint x: 61, startPoint y: 66, endPoint x: 98, endPoint y: 76, distance: 38.7
click at [60, 66] on span "Sections" at bounding box center [51, 67] width 78 height 7
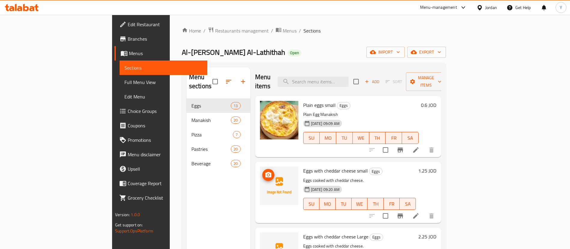
click at [265, 172] on icon "upload picture" at bounding box center [268, 174] width 6 height 5
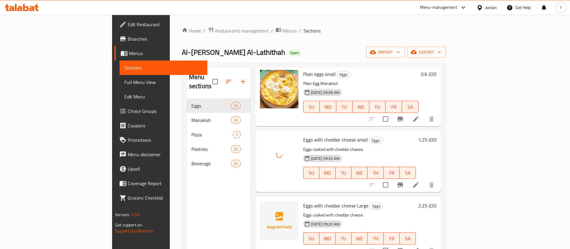
scroll to position [45, 0]
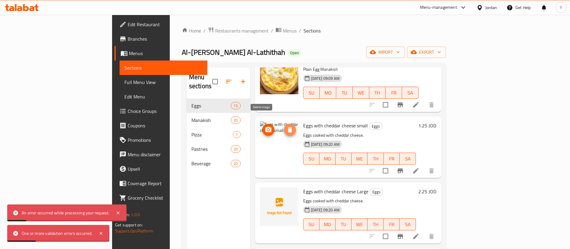
click at [288, 127] on icon "delete image" at bounding box center [290, 129] width 4 height 5
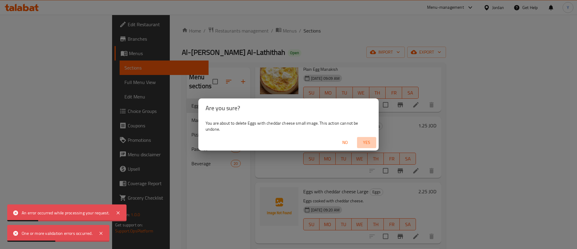
click at [364, 141] on span "Yes" at bounding box center [366, 143] width 14 height 8
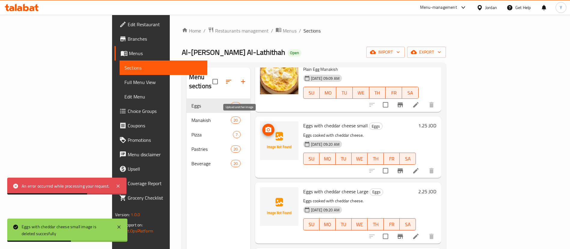
click at [265, 127] on icon "upload picture" at bounding box center [268, 129] width 6 height 5
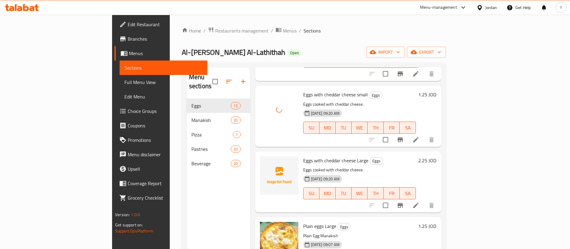
scroll to position [90, 0]
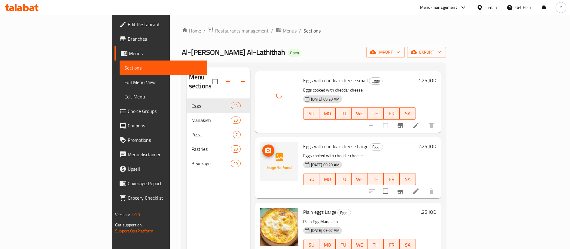
click at [265, 147] on icon "upload picture" at bounding box center [268, 149] width 6 height 5
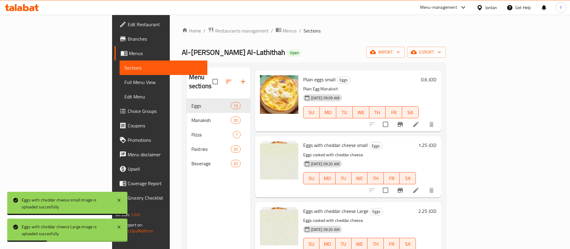
scroll to position [0, 0]
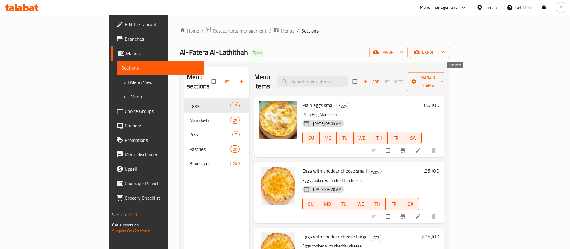
click at [380, 78] on span "Add" at bounding box center [371, 81] width 16 height 7
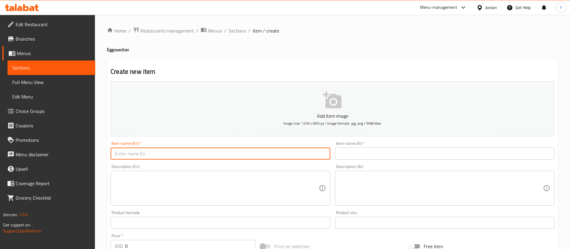
click at [166, 155] on input "text" at bounding box center [220, 153] width 219 height 12
paste input "Eggs with vegetables"
type input "Eggs with vegetables small"
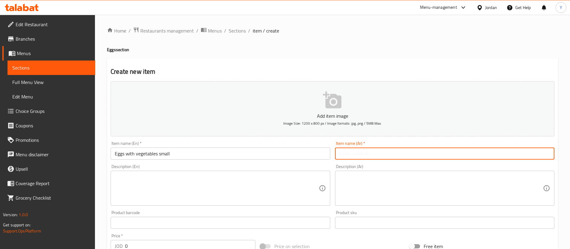
drag, startPoint x: 355, startPoint y: 154, endPoint x: 334, endPoint y: 147, distance: 21.5
click at [355, 154] on input "text" at bounding box center [444, 153] width 219 height 12
paste input "بيض مع خضار"
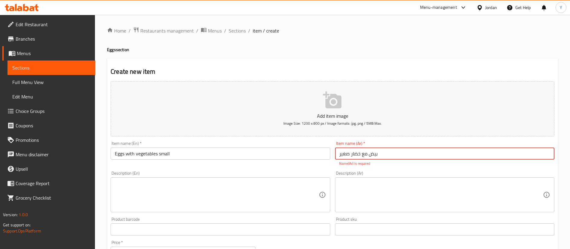
type input "بيض مع خضار صغير"
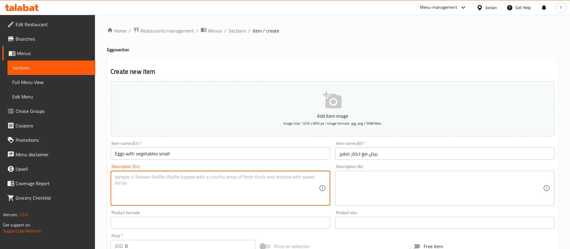
click at [211, 209] on div "Add item image Image Size: 1200 x 800 px / Image formats: jpg, png / 5MB Max. I…" at bounding box center [332, 208] width 449 height 259
paste textarea "Eggs cooked with a variety of fresh vegetables."
type textarea "Eggs cooked with a variety of fresh vegetables."
click at [365, 186] on textarea at bounding box center [441, 188] width 204 height 29
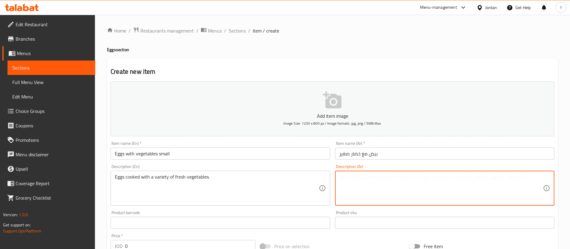
paste textarea "بيض مطهو مع تشكيلة من الخضروات الطازجة."
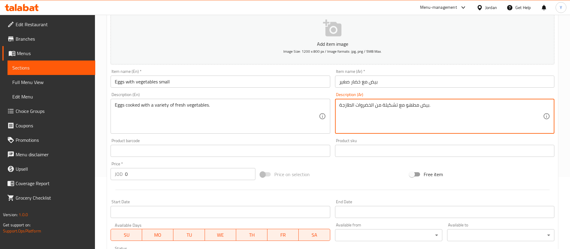
scroll to position [90, 0]
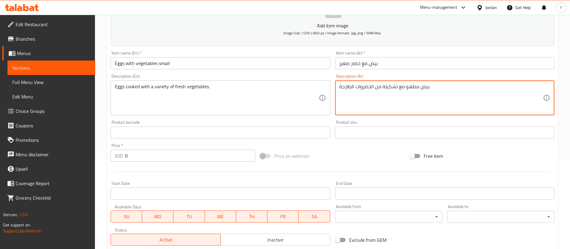
type textarea "بيض مطهو مع تشكيلة من الخضروات الطازجة."
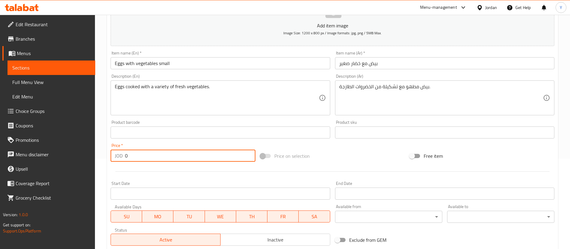
drag, startPoint x: 128, startPoint y: 154, endPoint x: 91, endPoint y: 149, distance: 37.3
click at [103, 151] on div "Home / Restaurants management / Menus / Sections / item / create Eggs section C…" at bounding box center [332, 130] width 475 height 410
paste input "1.25"
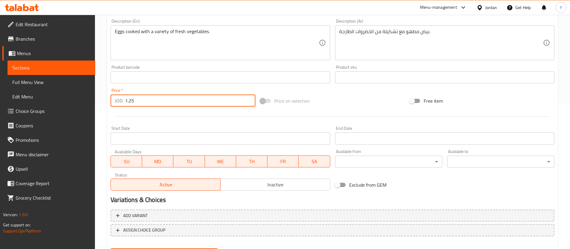
scroll to position [176, 0]
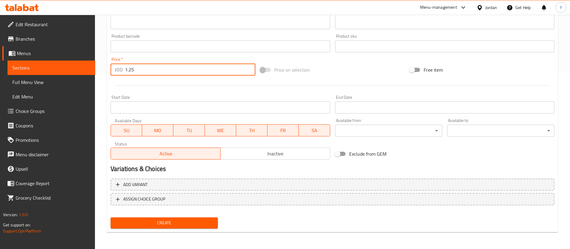
type input "1.25"
click at [190, 223] on span "Create" at bounding box center [164, 223] width 98 height 8
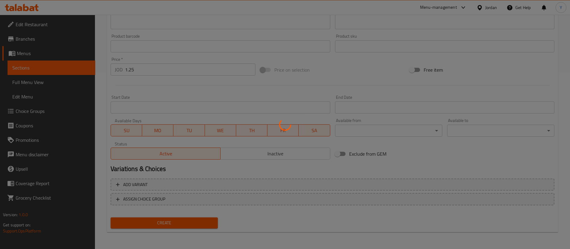
type input "0"
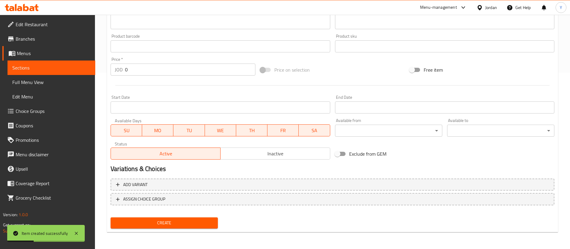
scroll to position [0, 0]
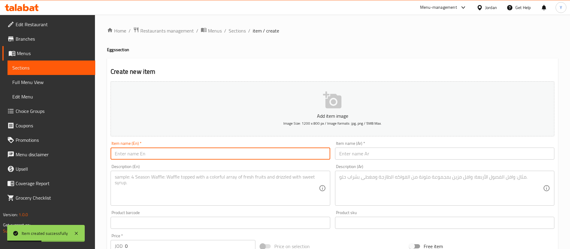
click at [157, 149] on input "text" at bounding box center [220, 153] width 219 height 12
paste input "Eggs with vegetables"
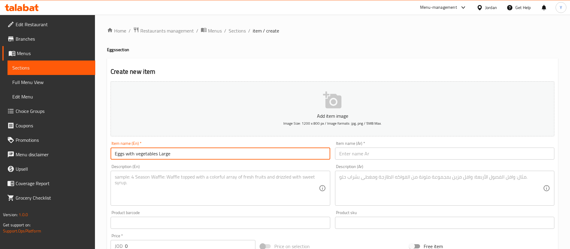
type input "Eggs with vegetables Large"
click at [406, 155] on input "text" at bounding box center [444, 153] width 219 height 12
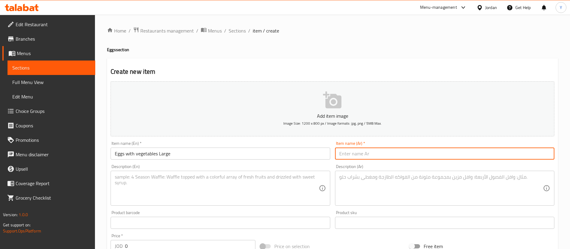
paste input "بيض مع خضار"
type input "بيض مع خضار كبير"
click at [133, 180] on textarea at bounding box center [217, 188] width 204 height 29
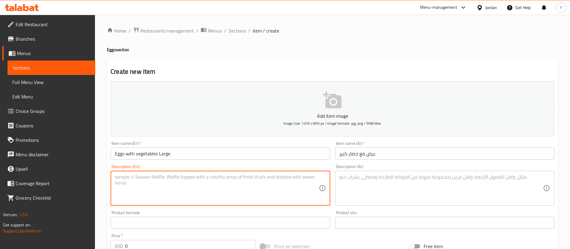
paste textarea "Eggs cooked with a variety of fresh vegetables."
type textarea "Eggs cooked with a variety of fresh vegetables."
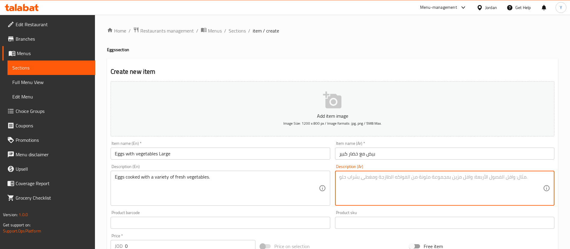
drag, startPoint x: 382, startPoint y: 188, endPoint x: 374, endPoint y: 185, distance: 9.0
click at [382, 187] on textarea at bounding box center [441, 188] width 204 height 29
paste textarea "بيض مطهو مع تشكيلة من الخضروات الطازجة."
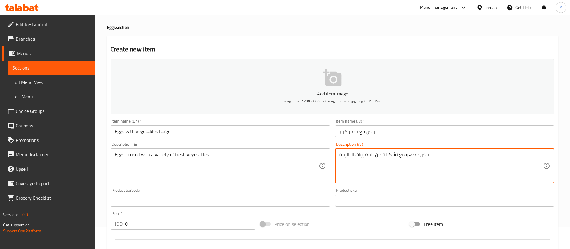
scroll to position [90, 0]
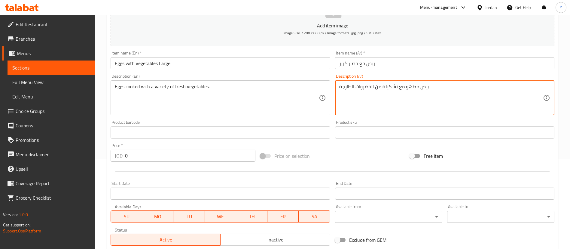
type textarea "بيض مطهو مع تشكيلة من الخضروات الطازجة."
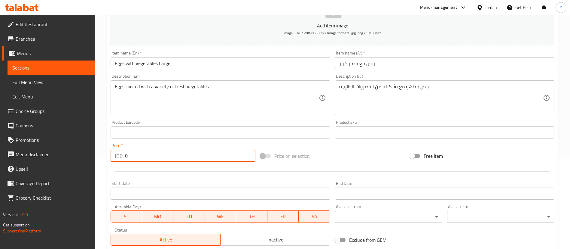
drag, startPoint x: 111, startPoint y: 159, endPoint x: 89, endPoint y: 161, distance: 22.4
click at [89, 161] on div "Edit Restaurant Branches Menus Sections Full Menu View Edit Menu Choice Groups …" at bounding box center [285, 130] width 570 height 410
type input "2.25"
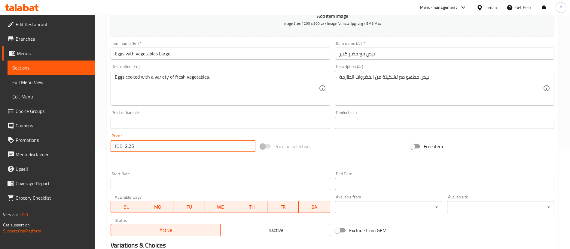
scroll to position [176, 0]
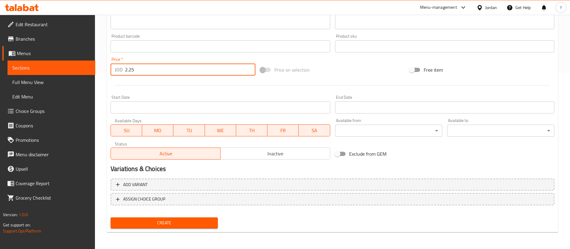
click at [204, 221] on span "Create" at bounding box center [164, 223] width 98 height 8
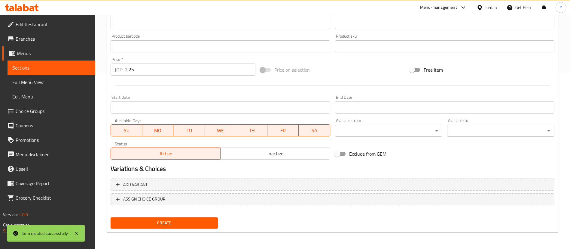
type input "0"
drag, startPoint x: 41, startPoint y: 68, endPoint x: 28, endPoint y: 2, distance: 68.0
click at [41, 68] on span "Sections" at bounding box center [51, 67] width 78 height 7
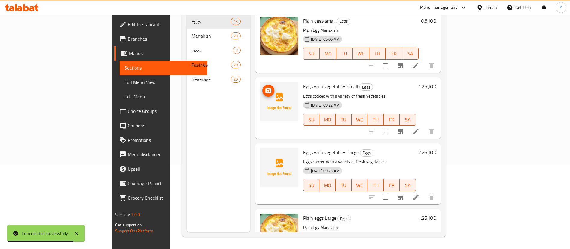
click at [265, 87] on icon "upload picture" at bounding box center [268, 89] width 6 height 5
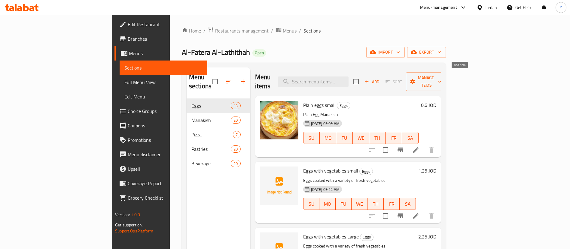
click at [380, 78] on span "Add" at bounding box center [372, 81] width 16 height 7
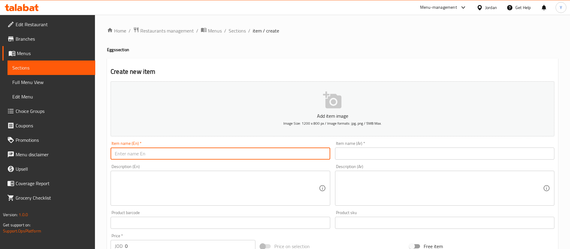
click at [138, 155] on input "text" at bounding box center [220, 153] width 219 height 12
paste input "Eggs with hot dog"
type input "Eggs with hot dog Small"
drag, startPoint x: 359, startPoint y: 151, endPoint x: 332, endPoint y: 142, distance: 29.0
click at [359, 151] on input "text" at bounding box center [444, 153] width 219 height 12
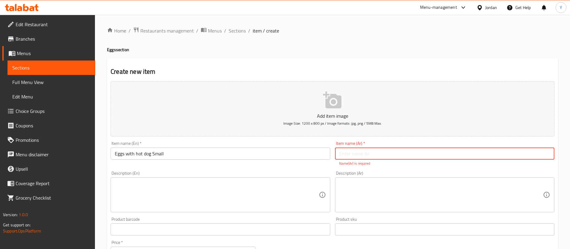
paste input "بيض مع نقانق"
type input "بيض مع نقانق صغير"
click at [139, 203] on div "Description (En)" at bounding box center [220, 194] width 219 height 35
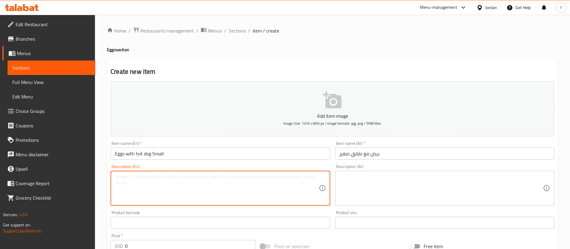
paste textarea "Eggs cooked with slices of marinated Hot dog."
type textarea "Eggs cooked with slices of marinated Hot dog."
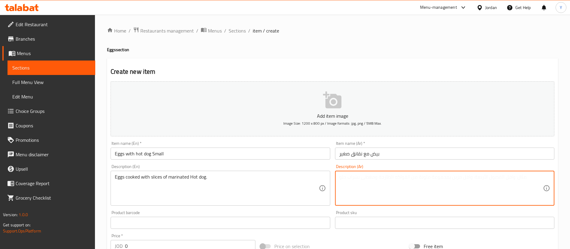
drag, startPoint x: 375, startPoint y: 193, endPoint x: 351, endPoint y: 189, distance: 24.1
click at [375, 193] on textarea at bounding box center [441, 188] width 204 height 29
paste textarea "بيض مطهو مع شرائح النقانق المتبلة."
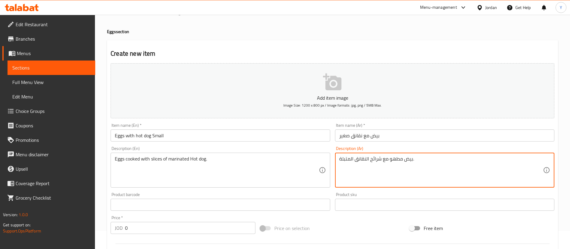
scroll to position [90, 0]
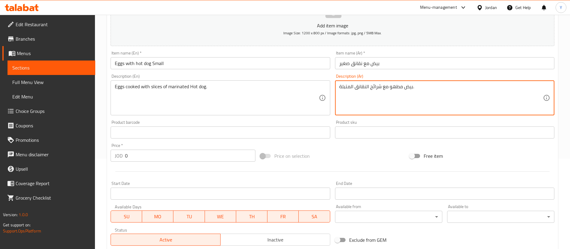
type textarea "بيض مطهو مع شرائح النقانق المتبلة."
click at [91, 150] on div "Edit Restaurant Branches Menus Sections Full Menu View Edit Menu Choice Groups …" at bounding box center [285, 130] width 570 height 410
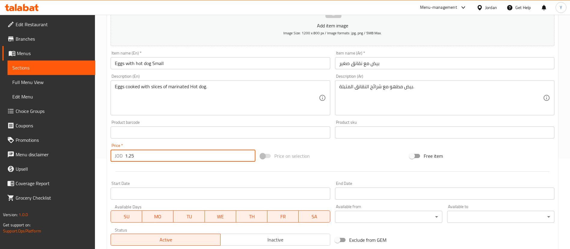
type input "1.25"
click at [175, 183] on div "Start Date Start Date" at bounding box center [220, 190] width 219 height 18
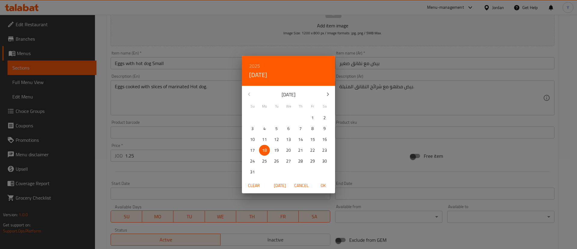
click at [189, 173] on div "2025 Mon, Aug 18 August 2025 Su Mo Tu We Th Fr Sa 27 28 29 30 31 1 2 3 4 5 6 7 …" at bounding box center [288, 124] width 577 height 249
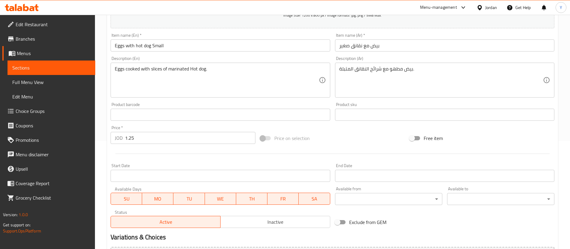
scroll to position [176, 0]
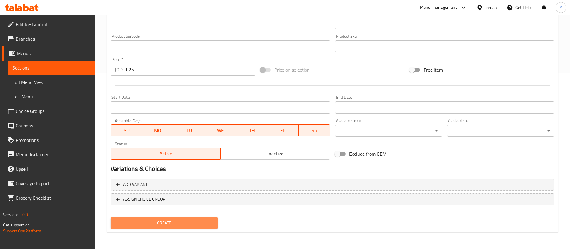
click at [179, 224] on span "Create" at bounding box center [164, 223] width 98 height 8
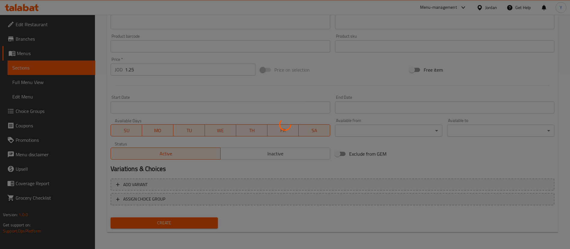
type input "0"
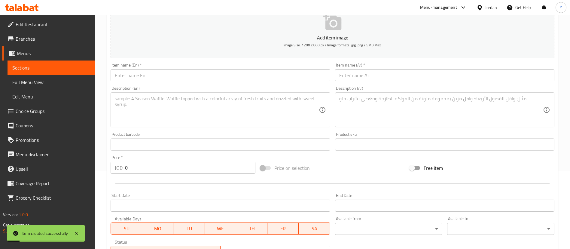
scroll to position [0, 0]
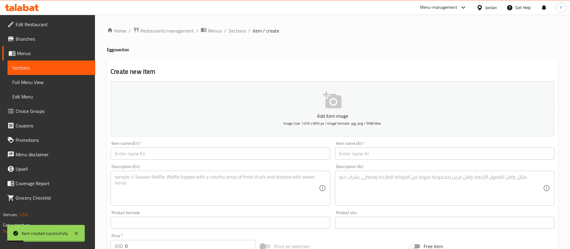
click at [162, 154] on input "text" at bounding box center [220, 153] width 219 height 12
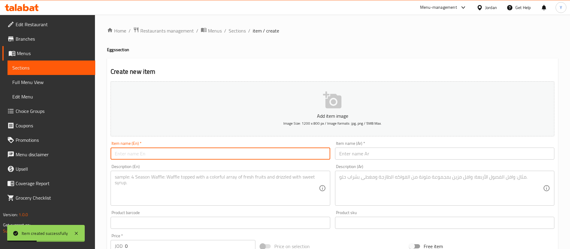
paste input "Eggs with hot dog"
type input "Eggs with hot dog Large"
click at [374, 153] on input "text" at bounding box center [444, 153] width 219 height 12
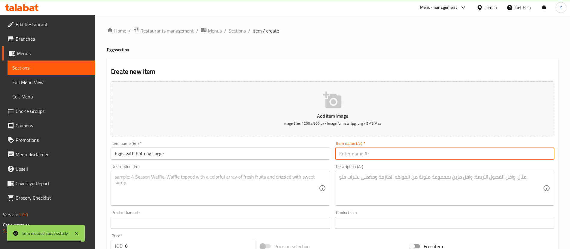
paste input "بيض مع نقانق"
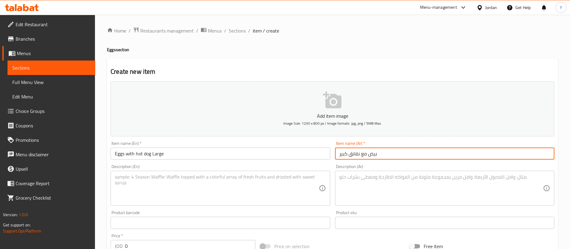
type input "بيض مع نقانق كبير"
click at [212, 214] on div "Product barcode Product barcode" at bounding box center [220, 219] width 219 height 18
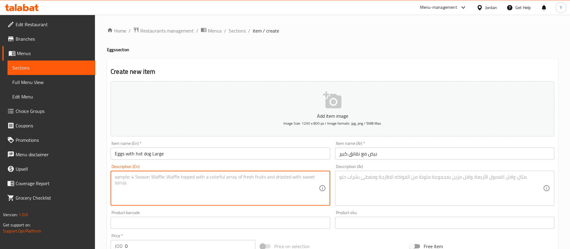
click at [211, 193] on textarea at bounding box center [217, 188] width 204 height 29
paste textarea "Eggs cooked with slices of marinated Hot dog."
type textarea "Eggs cooked with slices of marinated Hot dog."
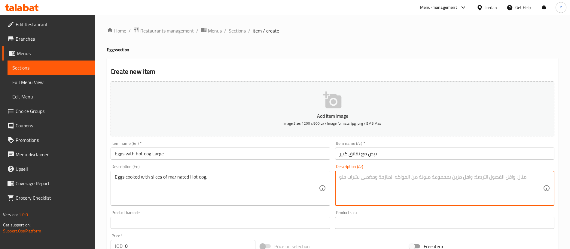
click at [382, 195] on textarea at bounding box center [441, 188] width 204 height 29
paste textarea "بيض مطهو مع شرائح النقانق المتبلة."
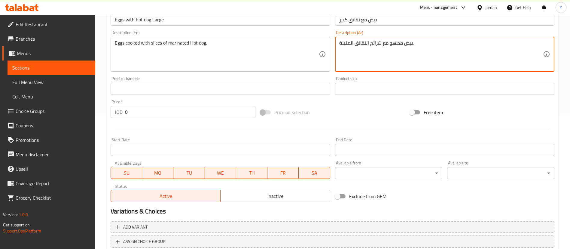
scroll to position [135, 0]
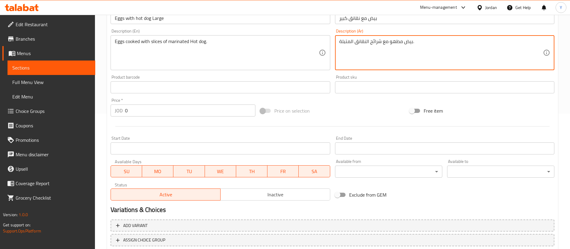
type textarea "بيض مطهو مع شرائح النقانق المتبلة."
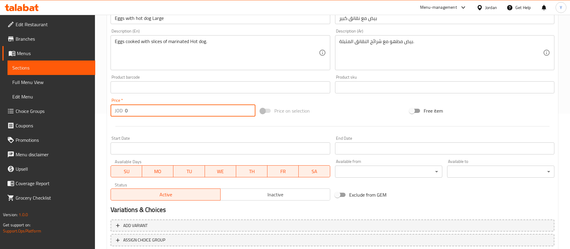
drag, startPoint x: 138, startPoint y: 111, endPoint x: 79, endPoint y: 111, distance: 58.6
click at [116, 112] on div "JOD 0 Price *" at bounding box center [183, 110] width 145 height 12
paste input "2.25"
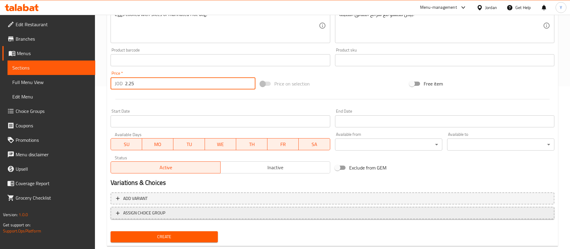
scroll to position [176, 0]
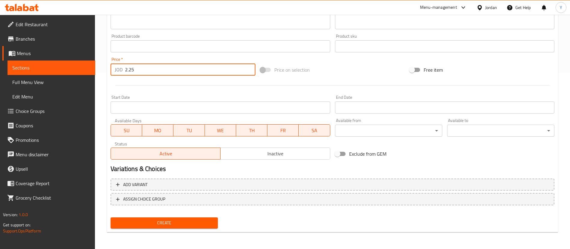
type input "2.25"
click at [165, 221] on span "Create" at bounding box center [164, 223] width 98 height 8
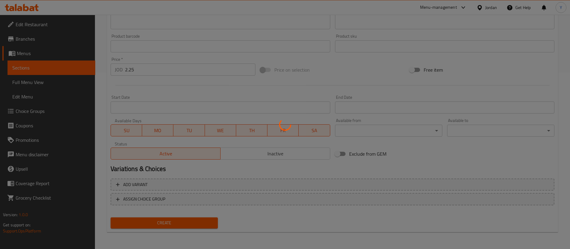
type input "0"
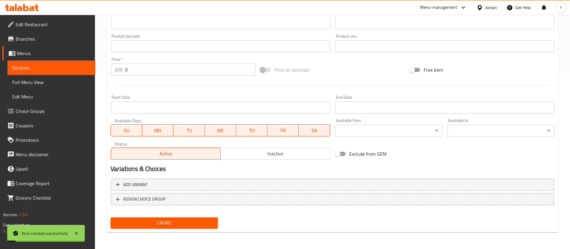
click at [66, 71] on span "Sections" at bounding box center [51, 67] width 78 height 7
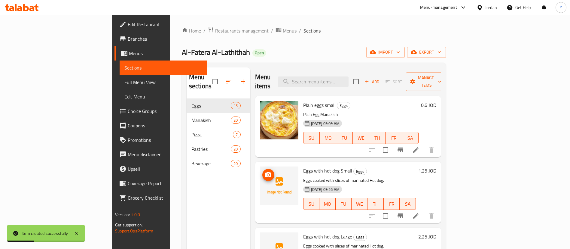
click at [267, 174] on circle "upload picture" at bounding box center [268, 175] width 2 height 2
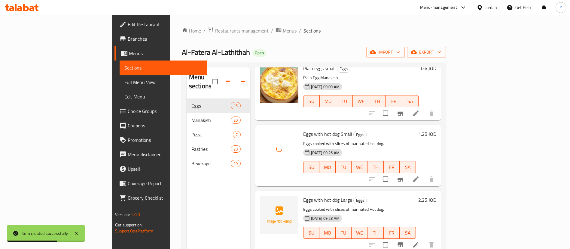
scroll to position [45, 0]
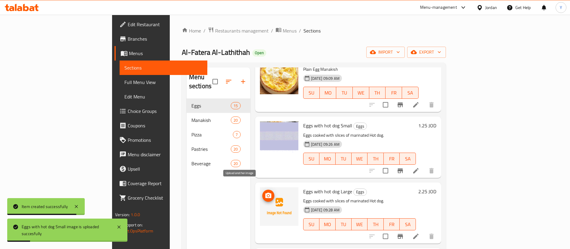
click at [265, 192] on icon "upload picture" at bounding box center [268, 194] width 6 height 5
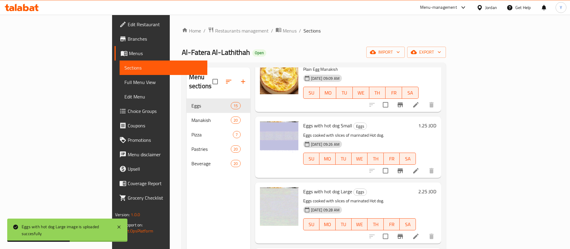
scroll to position [0, 0]
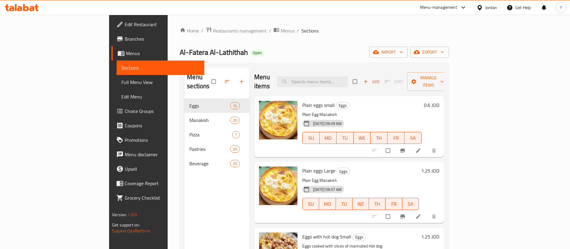
click at [380, 79] on span "Add" at bounding box center [371, 81] width 16 height 7
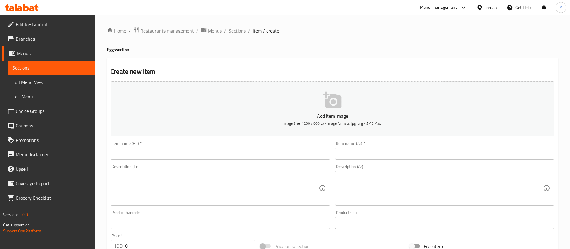
click at [164, 149] on input "text" at bounding box center [220, 153] width 219 height 12
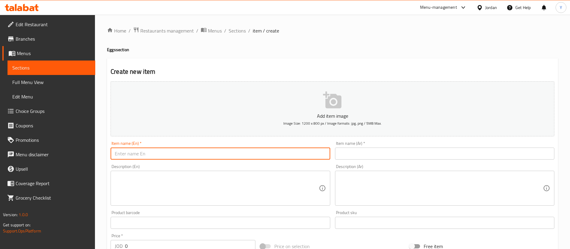
paste input "Eggs with turkey"
type input "Eggs with turkey small"
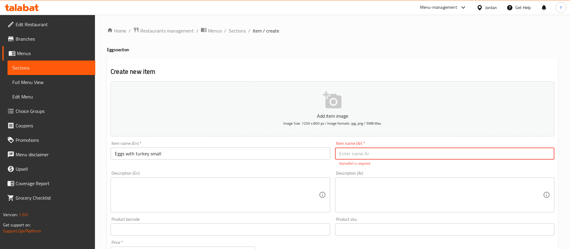
paste input "بيض مع تيركي"
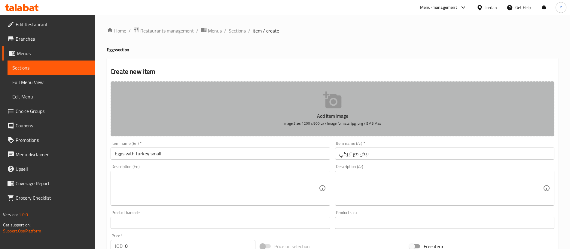
click at [472, 128] on button "Add item image Image Size: 1200 x 800 px / Image formats: jpg, png / 5MB Max." at bounding box center [333, 108] width 444 height 55
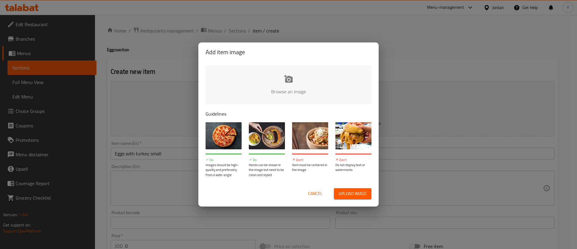
click at [432, 154] on div "Add item image Browse an image Guidelines Do Images should be high-quality and …" at bounding box center [288, 124] width 577 height 249
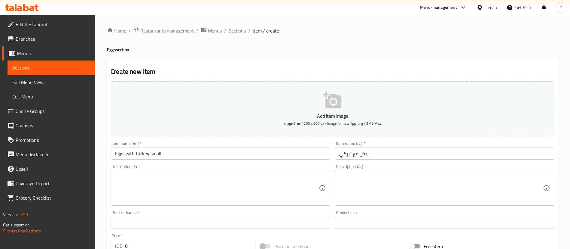
click at [432, 154] on input "بيض مع تيركي" at bounding box center [444, 153] width 219 height 12
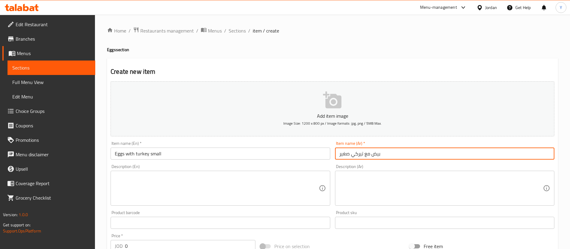
type input "بيض مع تيركي صغير"
click at [216, 196] on textarea at bounding box center [217, 188] width 204 height 29
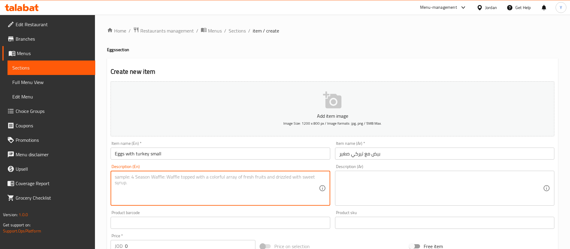
paste textarea "Cooked eggs with smoked turkey slices."
type textarea "Cooked eggs with smoked turkey slices."
click at [372, 206] on div "Description (Ar) Description (Ar)" at bounding box center [445, 185] width 224 height 46
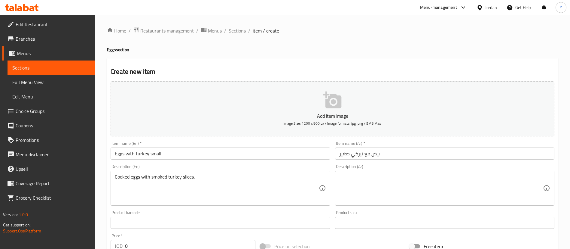
drag, startPoint x: 366, startPoint y: 191, endPoint x: 166, endPoint y: 203, distance: 199.9
click at [365, 190] on textarea at bounding box center [441, 188] width 204 height 29
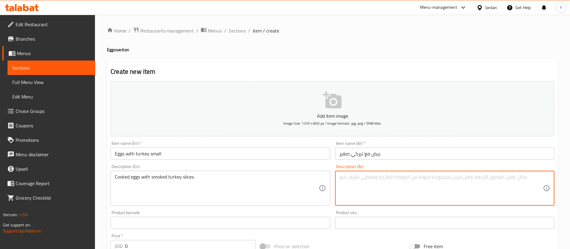
paste textarea "بيض مطهو مع شرائح الديك الرومي المدخن."
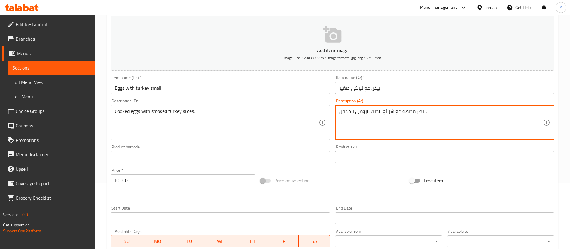
scroll to position [135, 0]
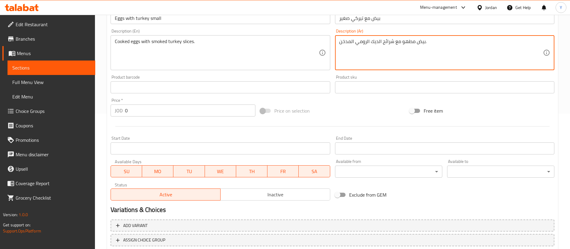
type textarea "بيض مطهو مع شرائح الديك الرومي المدخن."
drag, startPoint x: 131, startPoint y: 104, endPoint x: 70, endPoint y: 102, distance: 60.4
click at [85, 107] on div "Edit Restaurant Branches Menus Sections Full Menu View Edit Menu Choice Groups …" at bounding box center [285, 84] width 570 height 410
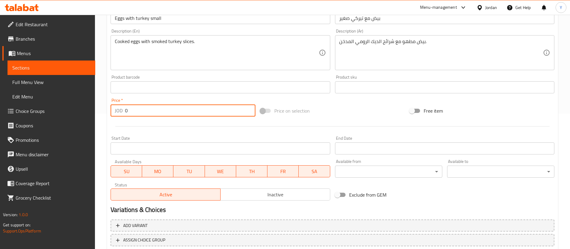
paste input "1.25"
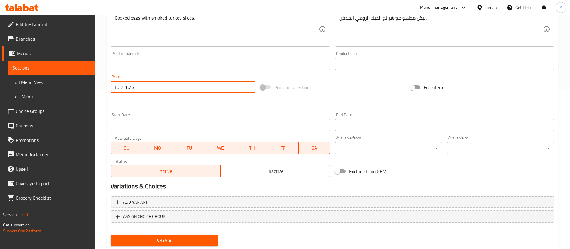
scroll to position [176, 0]
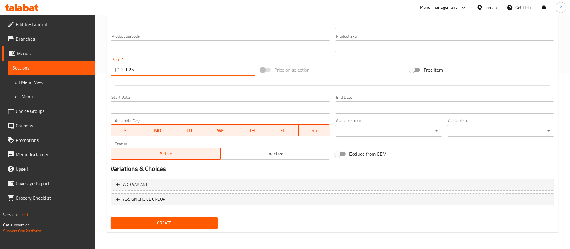
type input "1.25"
click at [165, 221] on span "Create" at bounding box center [164, 223] width 98 height 8
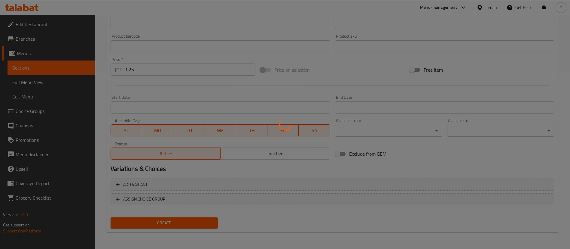
type input "0"
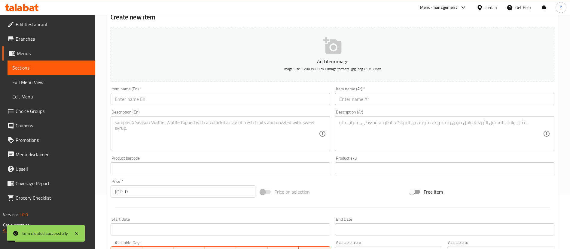
scroll to position [0, 0]
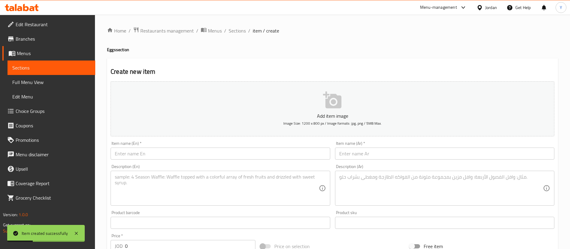
click at [165, 154] on input "text" at bounding box center [220, 153] width 219 height 12
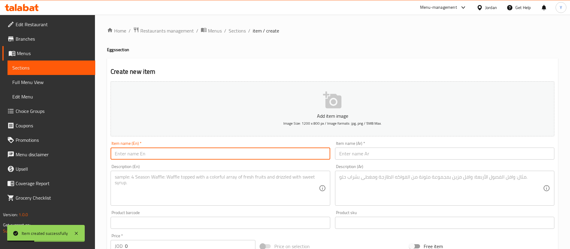
paste input "Eggs with turkey"
type input "Eggs with turkey Large"
click at [379, 150] on input "text" at bounding box center [444, 153] width 219 height 12
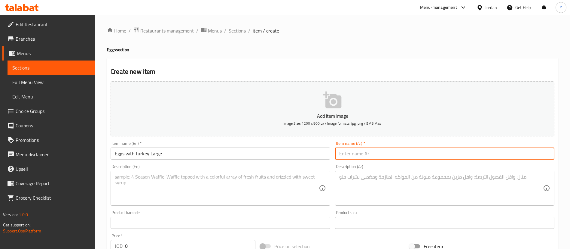
paste input "بيض مع تيركي"
type input "بيض مع تيركي كبير"
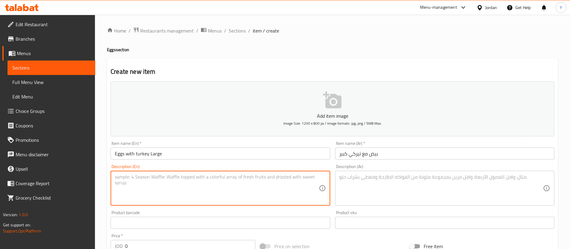
click at [220, 188] on textarea at bounding box center [217, 188] width 204 height 29
paste textarea "Cooked eggs with smoked turkey slices."
type textarea "Cooked eggs with smoked turkey slices."
click at [384, 189] on textarea at bounding box center [441, 188] width 204 height 29
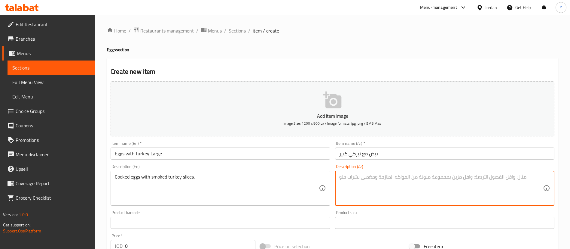
paste textarea "بيض مطهو مع شرائح الديك الرومي المدخن."
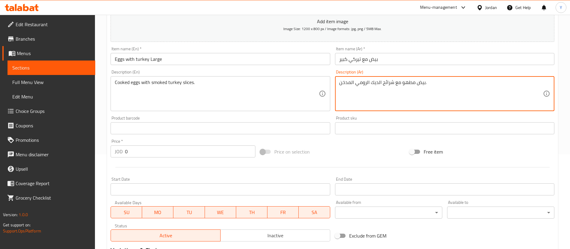
scroll to position [135, 0]
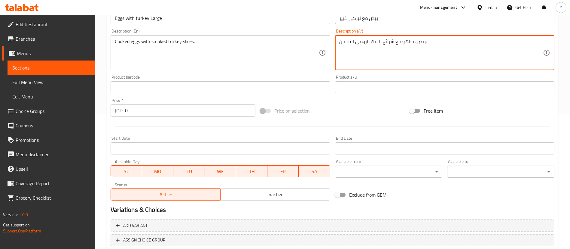
type textarea "بيض مطهو مع شرائح الديك الرومي المدخن."
drag, startPoint x: 85, startPoint y: 102, endPoint x: 64, endPoint y: 97, distance: 22.4
click at [71, 99] on div "Edit Restaurant Branches Menus Sections Full Menu View Edit Menu Choice Groups …" at bounding box center [285, 84] width 570 height 410
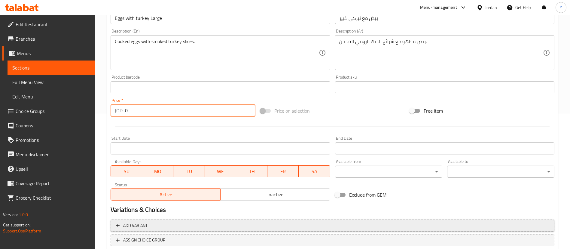
paste input "2.25"
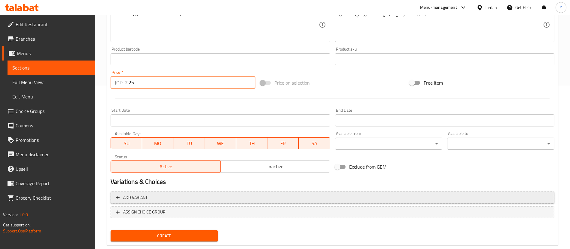
scroll to position [176, 0]
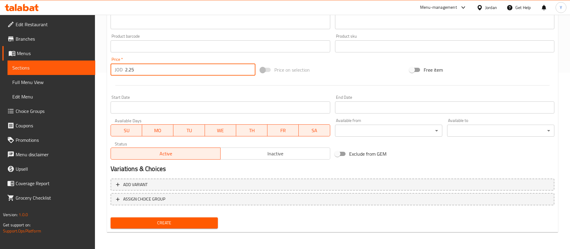
type input "2.25"
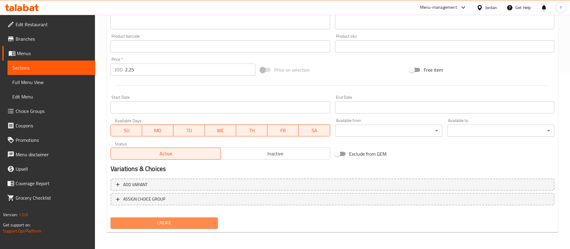
click at [165, 218] on button "Create" at bounding box center [164, 222] width 107 height 11
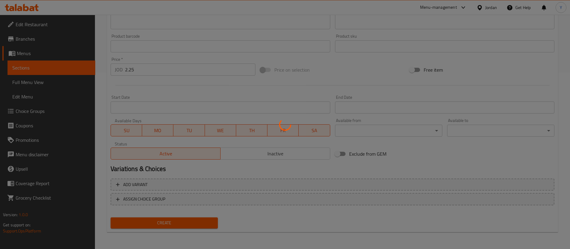
type input "0"
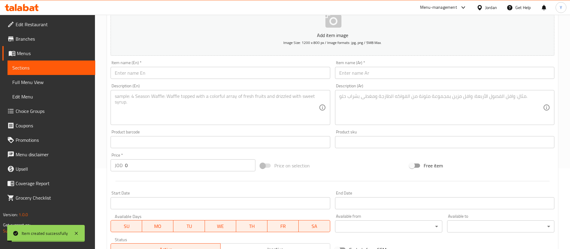
scroll to position [41, 0]
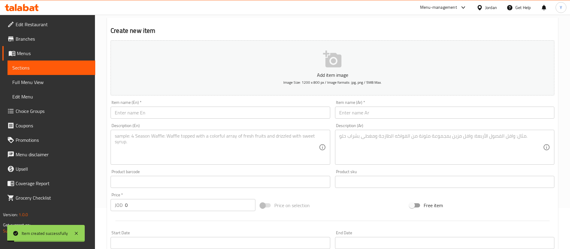
click at [60, 71] on span "Sections" at bounding box center [51, 67] width 78 height 7
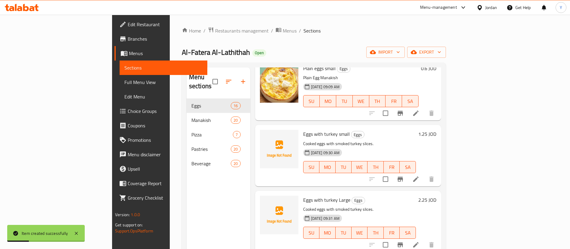
scroll to position [45, 0]
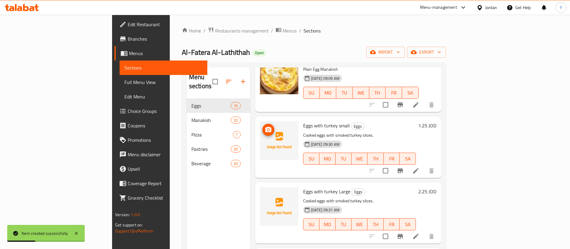
click at [267, 129] on circle "upload picture" at bounding box center [268, 130] width 2 height 2
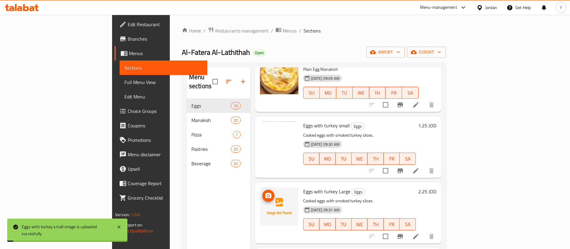
click at [265, 192] on icon "upload picture" at bounding box center [268, 194] width 6 height 5
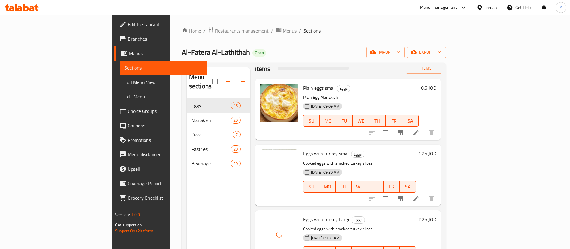
scroll to position [0, 0]
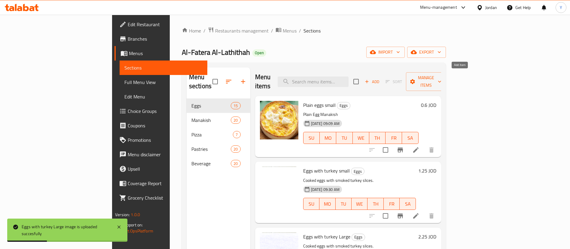
click at [380, 78] on span "Add" at bounding box center [372, 81] width 16 height 7
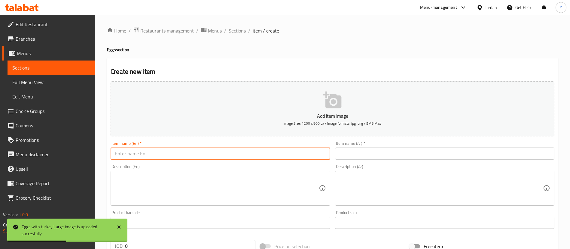
click at [178, 153] on input "text" at bounding box center [220, 153] width 219 height 12
paste input "Eggs with salami"
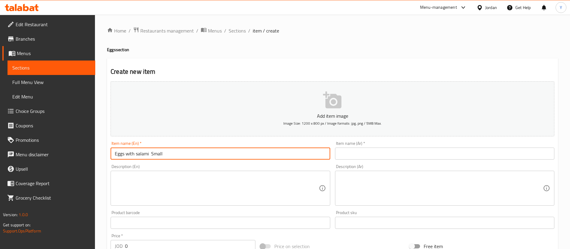
type input "Eggs with salami Small"
drag, startPoint x: 95, startPoint y: 151, endPoint x: 3, endPoint y: 148, distance: 92.0
click at [3, 148] on div "Edit Restaurant Branches Menus Sections Full Menu View Edit Menu Choice Groups …" at bounding box center [285, 223] width 570 height 417
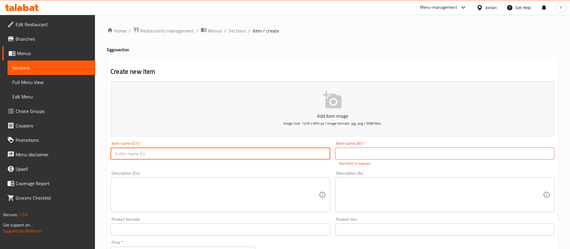
paste input "Eggs with salami"
type input "Eggs with salami small"
click at [386, 161] on p "Name(Ar) is required" at bounding box center [444, 162] width 211 height 5
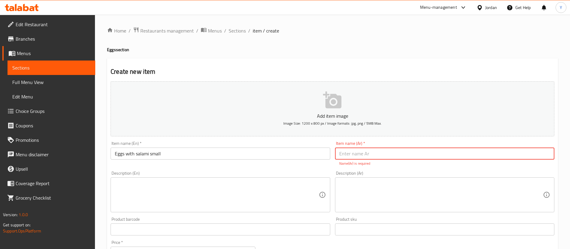
drag, startPoint x: 391, startPoint y: 156, endPoint x: 262, endPoint y: 141, distance: 129.5
click at [391, 155] on input "text" at bounding box center [444, 153] width 219 height 12
paste input "بيض مع سلامي"
type input "بيض مع سلامي صغير"
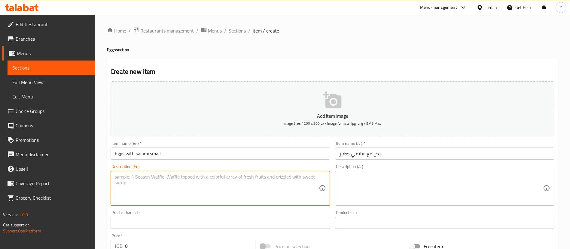
click at [288, 202] on div "Description (En)" at bounding box center [220, 187] width 219 height 35
paste textarea "Cooked eggs with smoked salami slices."
type textarea "Cooked eggs with smoked salami slices."
click at [397, 189] on textarea at bounding box center [441, 188] width 204 height 29
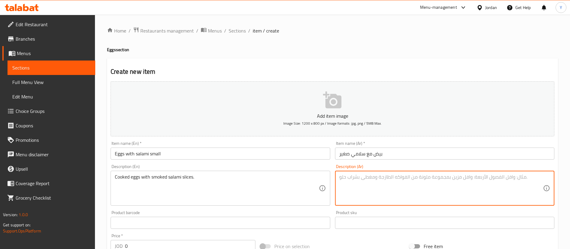
paste textarea "بيض مطهو مع شرائح السلامي المدخن."
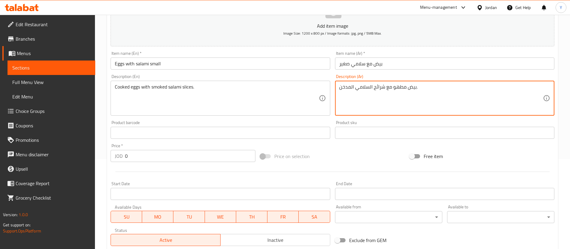
scroll to position [90, 0]
type textarea "بيض مطهو مع شرائح السلامي المدخن."
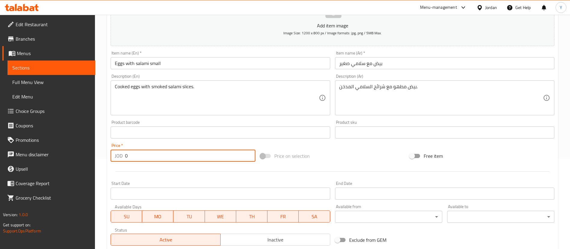
drag, startPoint x: 138, startPoint y: 157, endPoint x: 77, endPoint y: 152, distance: 61.2
click at [75, 151] on div "Edit Restaurant Branches Menus Sections Full Menu View Edit Menu Choice Groups …" at bounding box center [285, 130] width 570 height 410
paste input "1.25"
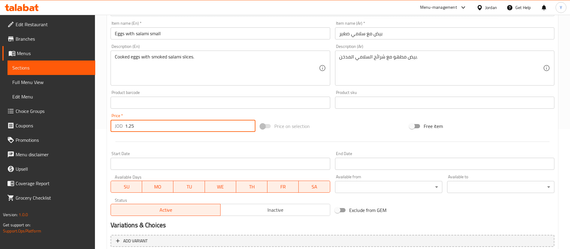
scroll to position [176, 0]
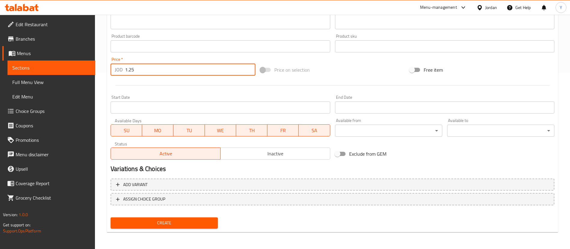
type input "1.25"
click at [185, 224] on span "Create" at bounding box center [164, 223] width 98 height 8
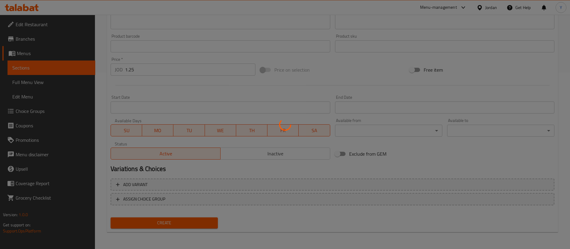
type input "0"
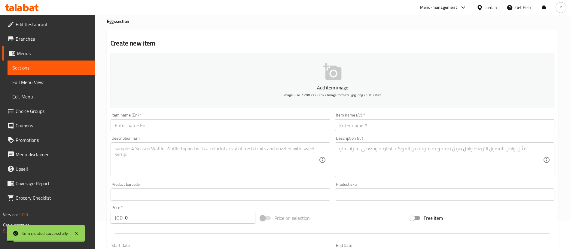
scroll to position [0, 0]
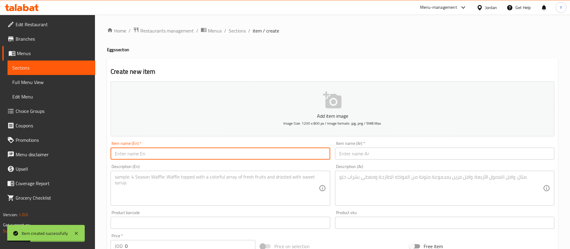
click at [189, 152] on input "text" at bounding box center [220, 153] width 219 height 12
paste input "Eggs with salami"
type input "Eggs with salami Large"
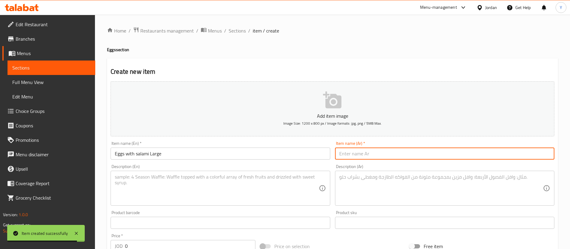
click at [418, 148] on input "text" at bounding box center [444, 153] width 219 height 12
paste input "بيض مع سلامي"
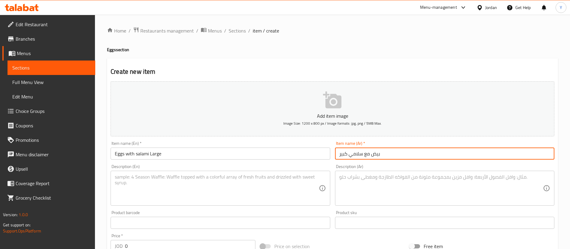
type input "بيض مع سلامي كبير"
click at [173, 179] on textarea at bounding box center [217, 188] width 204 height 29
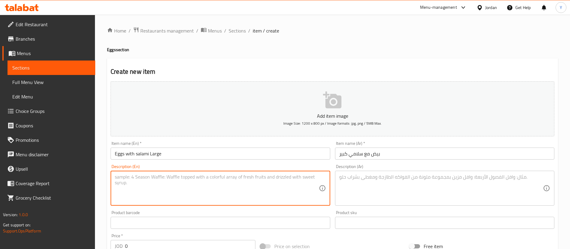
paste textarea "Cooked eggs with smoked salami slices."
type textarea "Cooked eggs with smoked salami slices."
click at [355, 182] on textarea at bounding box center [441, 188] width 204 height 29
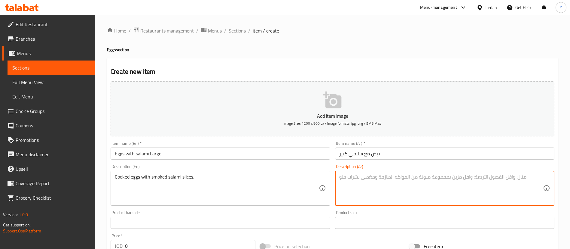
paste textarea "بيض مطهو مع شرائح السلامي المدخن."
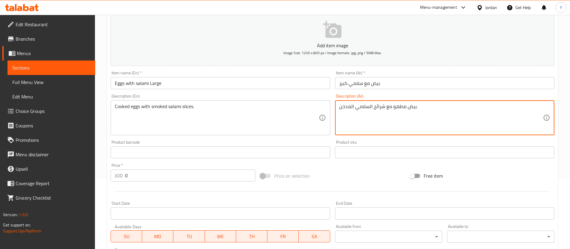
scroll to position [90, 0]
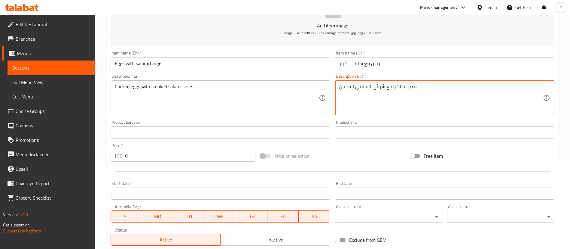
type textarea "بيض مطهو مع شرائح السلامي المدخن."
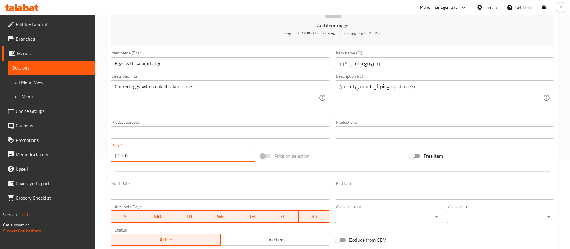
drag, startPoint x: 136, startPoint y: 155, endPoint x: 84, endPoint y: 154, distance: 51.1
click at [92, 155] on div "Edit Restaurant Branches Menus Sections Full Menu View Edit Menu Choice Groups …" at bounding box center [285, 130] width 570 height 410
paste input "2.25"
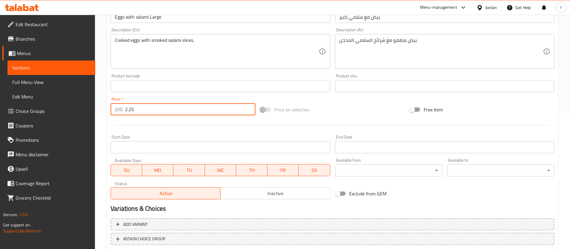
scroll to position [176, 0]
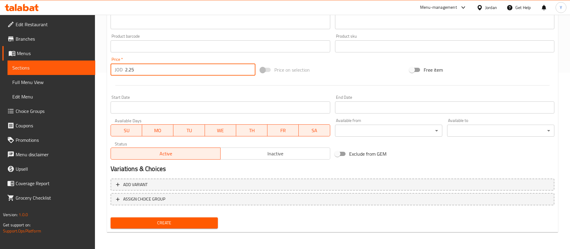
type input "2.25"
click at [175, 223] on span "Create" at bounding box center [164, 223] width 98 height 8
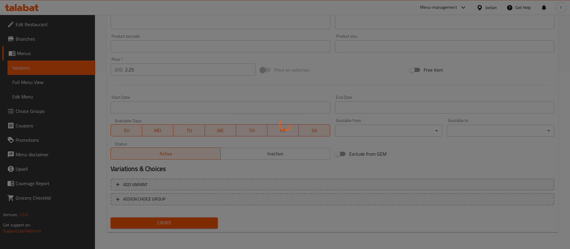
type input "0"
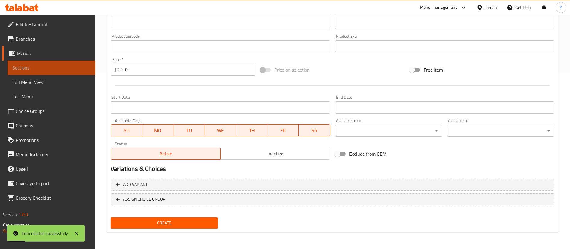
click at [34, 65] on span "Sections" at bounding box center [51, 67] width 78 height 7
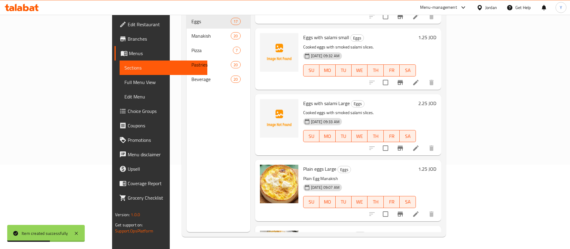
scroll to position [135, 0]
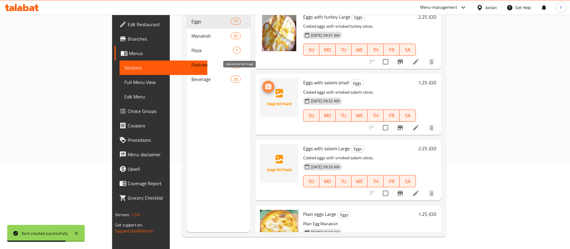
click at [265, 84] on icon "upload picture" at bounding box center [268, 86] width 6 height 5
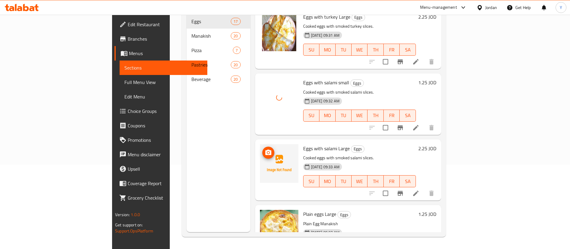
click at [265, 149] on icon "upload picture" at bounding box center [268, 151] width 6 height 5
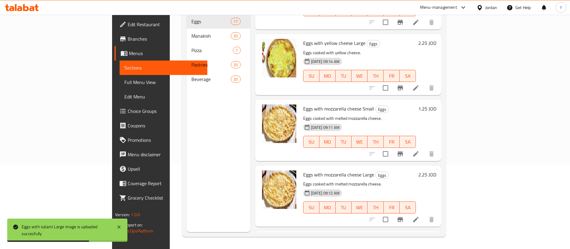
scroll to position [883, 0]
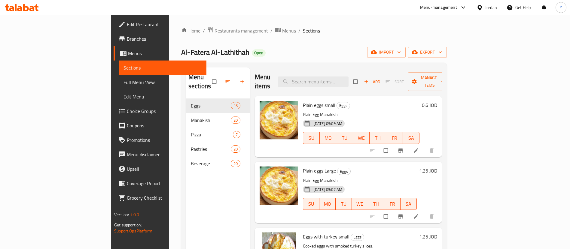
click at [34, 9] on icon at bounding box center [31, 8] width 5 height 5
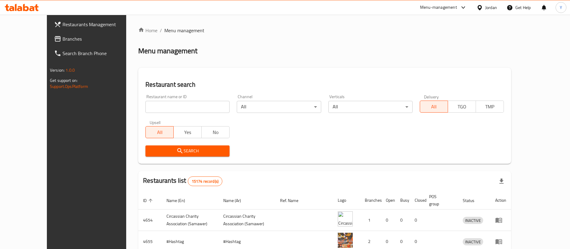
click at [63, 28] on span "Restaurants Management" at bounding box center [100, 24] width 75 height 7
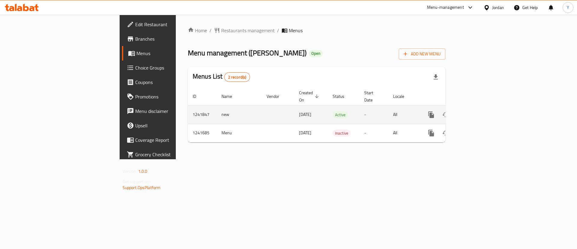
click at [482, 107] on link "enhanced table" at bounding box center [474, 114] width 14 height 14
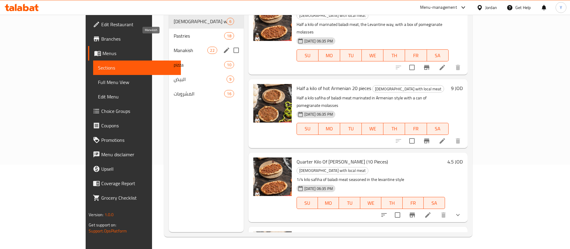
scroll to position [39, 0]
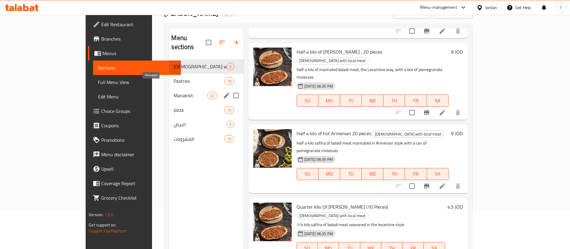
click at [174, 92] on span "Manakish" at bounding box center [191, 95] width 34 height 7
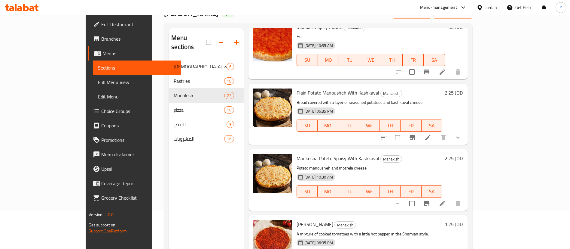
scroll to position [837, 0]
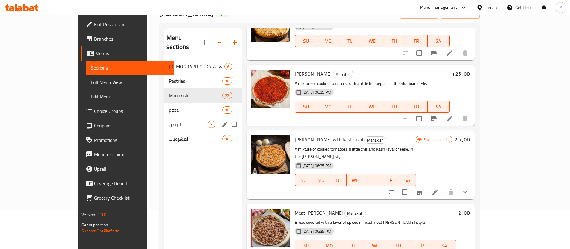
drag, startPoint x: 128, startPoint y: 122, endPoint x: 181, endPoint y: 126, distance: 53.1
click at [164, 122] on div "البيض 9" at bounding box center [203, 124] width 78 height 14
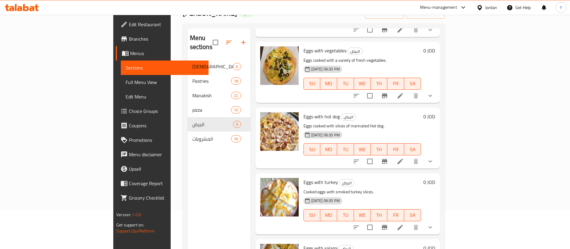
scroll to position [357, 0]
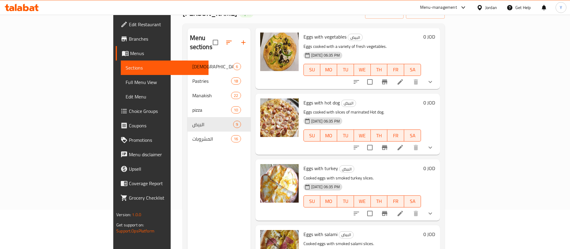
click at [188, 165] on div "Menu sections Safiha with local meat 6 Pastries 18 Manakish 22 pizza 10 البيض 9…" at bounding box center [219, 152] width 63 height 249
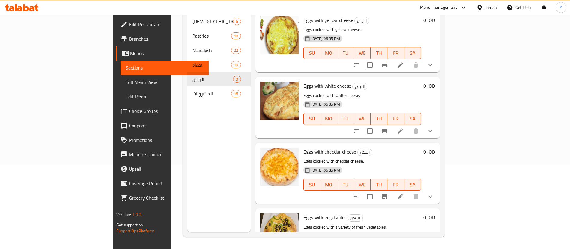
scroll to position [0, 0]
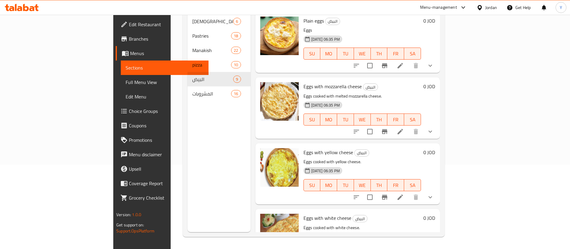
click at [18, 4] on icon at bounding box center [22, 7] width 34 height 7
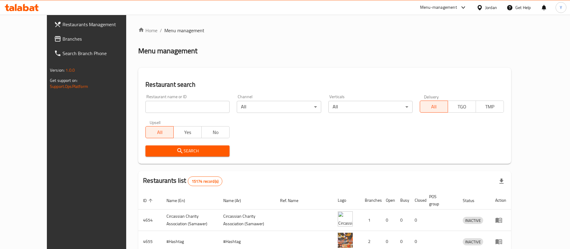
click at [63, 42] on span "Branches" at bounding box center [100, 38] width 75 height 7
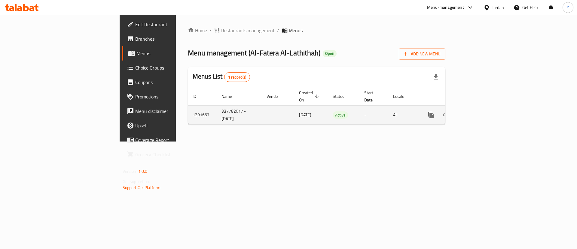
click at [482, 112] on link "enhanced table" at bounding box center [474, 115] width 14 height 14
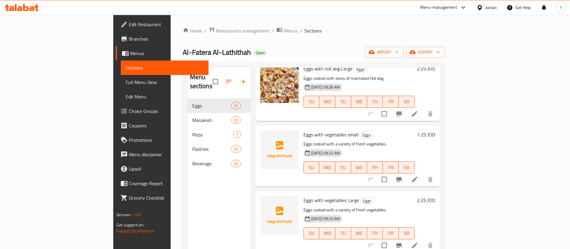
scroll to position [541, 0]
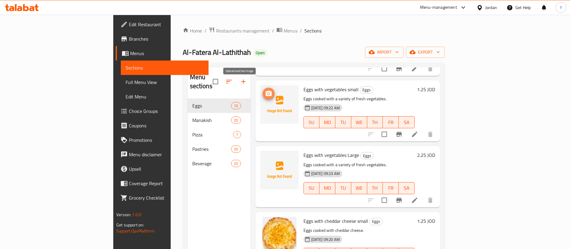
click at [263, 90] on span "upload picture" at bounding box center [269, 93] width 12 height 7
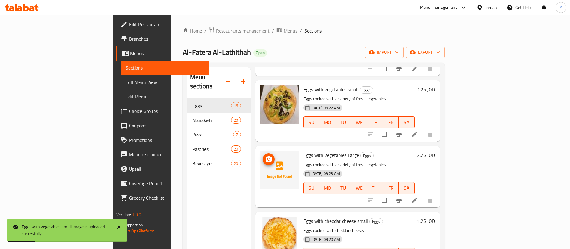
click at [265, 155] on icon "upload picture" at bounding box center [268, 158] width 7 height 7
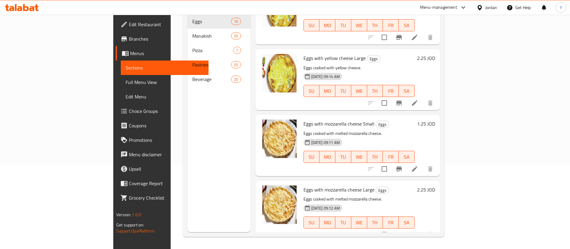
scroll to position [817, 0]
click at [18, 6] on icon at bounding box center [22, 7] width 34 height 7
